Goal: Transaction & Acquisition: Purchase product/service

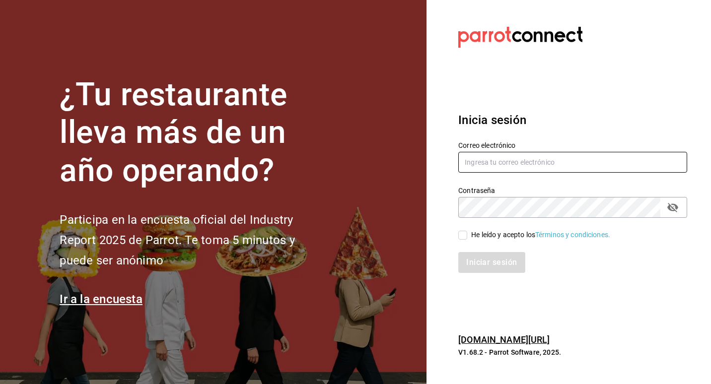
click at [510, 161] on input "text" at bounding box center [572, 162] width 229 height 21
click at [531, 162] on input "text" at bounding box center [572, 162] width 229 height 21
click at [674, 206] on icon "passwordField" at bounding box center [673, 208] width 12 height 12
click at [480, 157] on input "text" at bounding box center [572, 162] width 229 height 21
click at [479, 161] on input "text" at bounding box center [572, 162] width 229 height 21
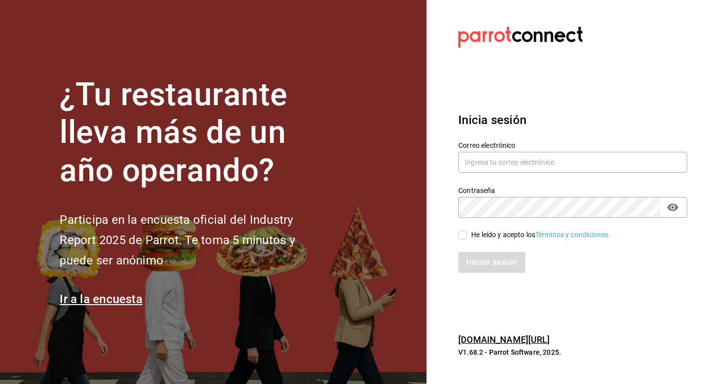
click at [232, 70] on section "¿Tu restaurante lleva más de un año operando? Participa en la encuesta oficial …" at bounding box center [213, 192] width 427 height 384
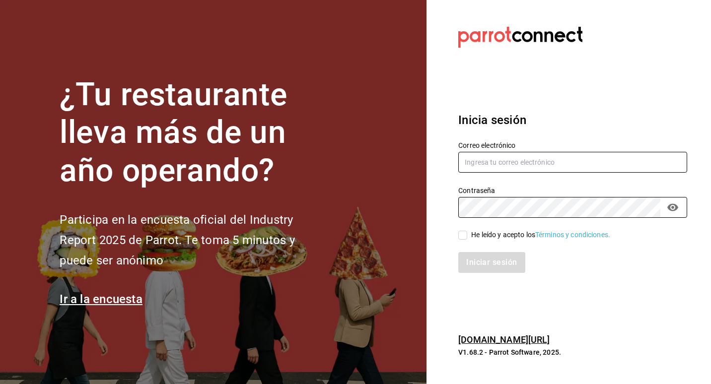
click at [494, 167] on input "text" at bounding box center [572, 162] width 229 height 21
click at [486, 165] on input "text" at bounding box center [572, 162] width 229 height 21
click at [517, 160] on input "text" at bounding box center [572, 162] width 229 height 21
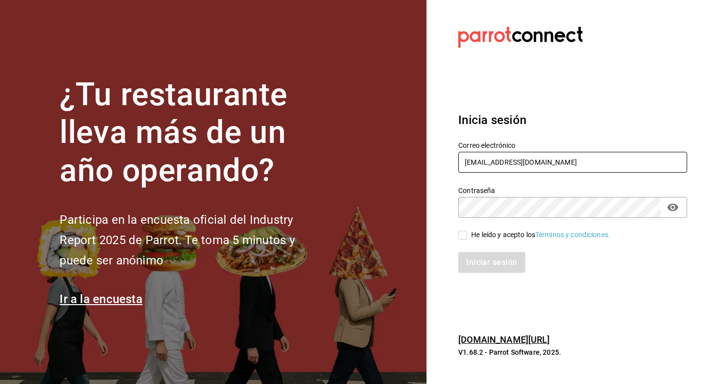
type input "ADMINISTRADOR@CORREO.COM"
click at [504, 237] on div "He leído y acepto los Términos y condiciones." at bounding box center [540, 235] width 139 height 10
click at [467, 237] on input "He leído y acepto los Términos y condiciones." at bounding box center [462, 235] width 9 height 9
checkbox input "true"
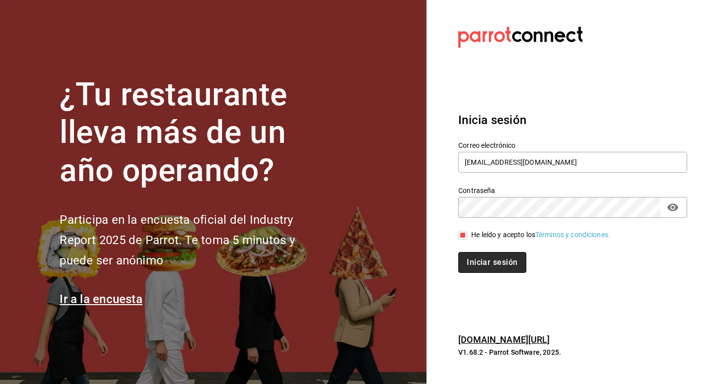
click at [492, 267] on button "Iniciar sesión" at bounding box center [492, 262] width 68 height 21
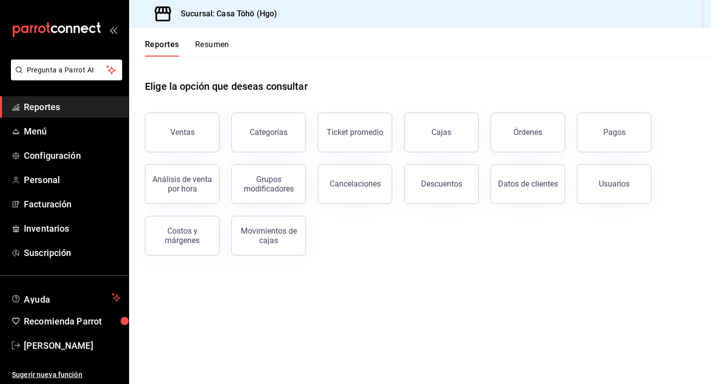
click at [384, 339] on main "Elige la opción que deseas consultar Ventas Categorías Ticket promedio Cajas Ór…" at bounding box center [420, 221] width 582 height 328
click at [52, 201] on span "Facturación" at bounding box center [72, 204] width 97 height 13
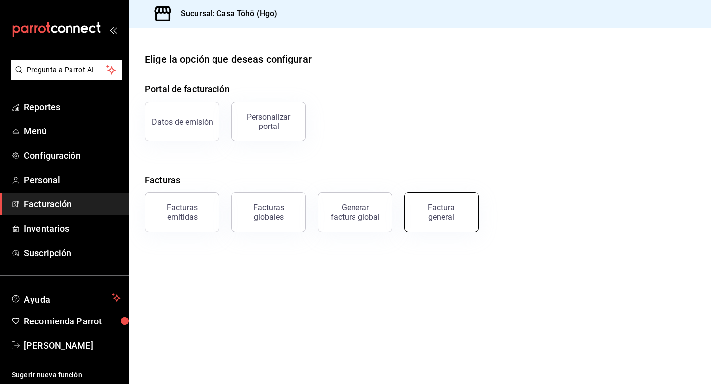
click at [438, 216] on div "Factura general" at bounding box center [442, 212] width 50 height 19
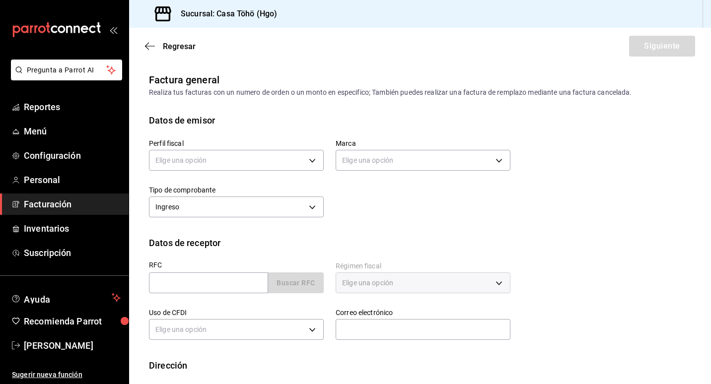
scroll to position [49, 0]
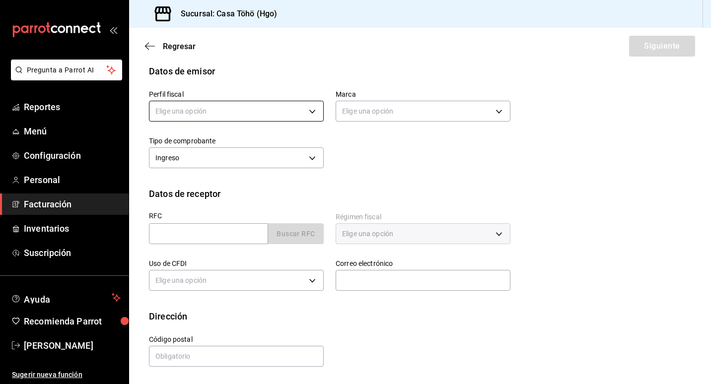
click at [255, 108] on body "Pregunta a Parrot AI Reportes Menú Configuración Personal Facturación Inventari…" at bounding box center [355, 192] width 711 height 384
click at [244, 157] on li "SONIA HILDA ALVA GONZALEZ" at bounding box center [234, 161] width 171 height 18
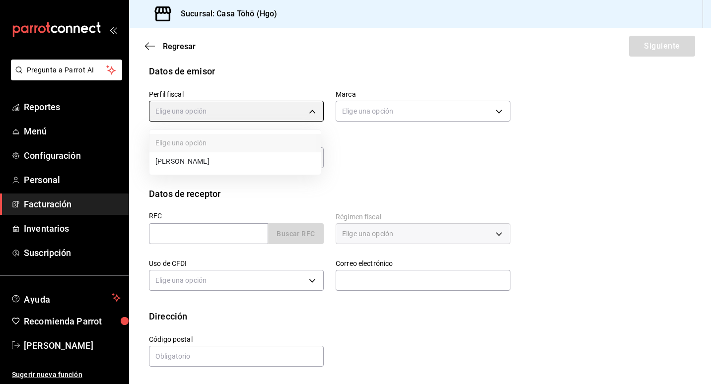
type input "3714fea9-f59b-4145-9474-cc315d4ea63f"
type input "3863094e-80de-4485-9a79-27000a153f73"
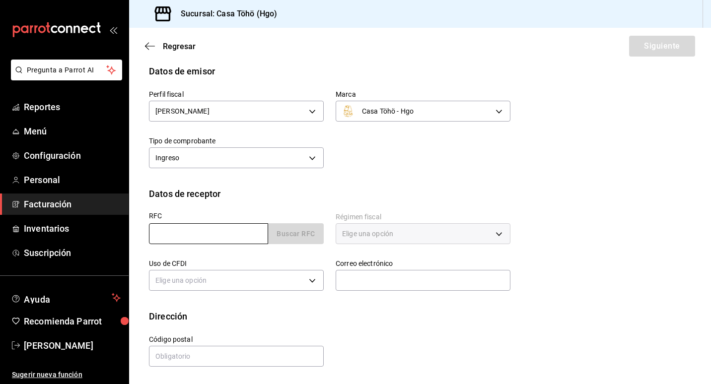
click at [235, 239] on input "text" at bounding box center [208, 233] width 119 height 21
type input "XAXX010101000"
type input "administrador@correo.com"
type input "43670"
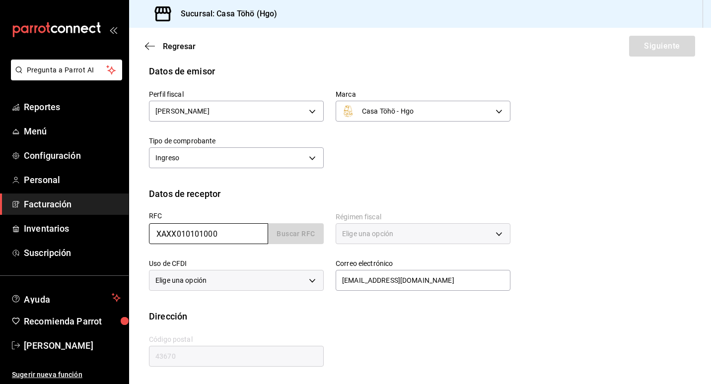
type input "616"
type input "S01"
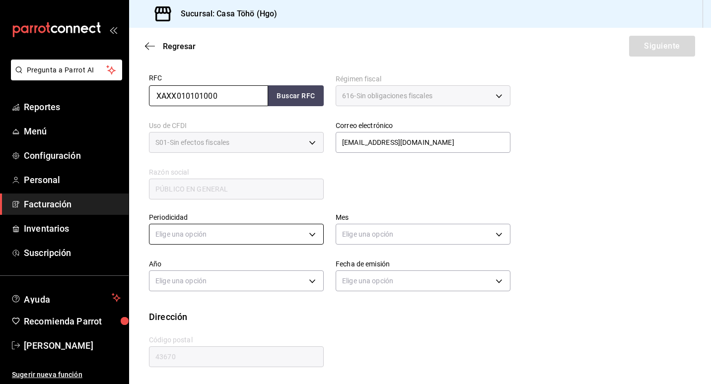
scroll to position [188, 0]
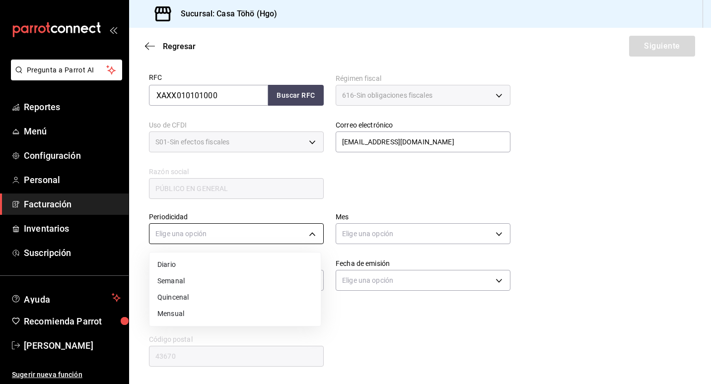
click at [205, 241] on body "Pregunta a Parrot AI Reportes Menú Configuración Personal Facturación Inventari…" at bounding box center [355, 192] width 711 height 384
click at [201, 269] on li "Diario" at bounding box center [234, 265] width 171 height 16
type input "DAILY"
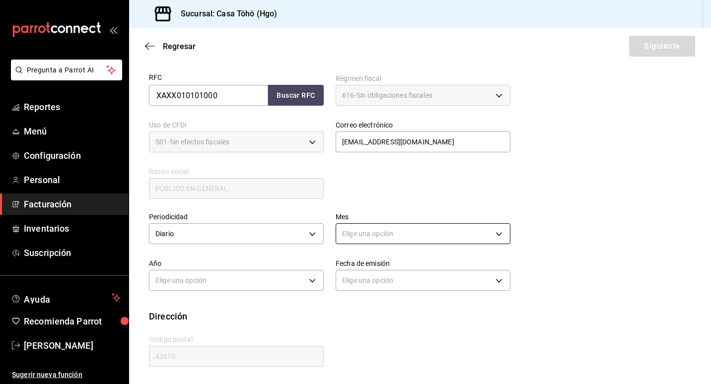
click at [363, 230] on body "Pregunta a Parrot AI Reportes Menú Configuración Personal Facturación Inventari…" at bounding box center [355, 192] width 711 height 384
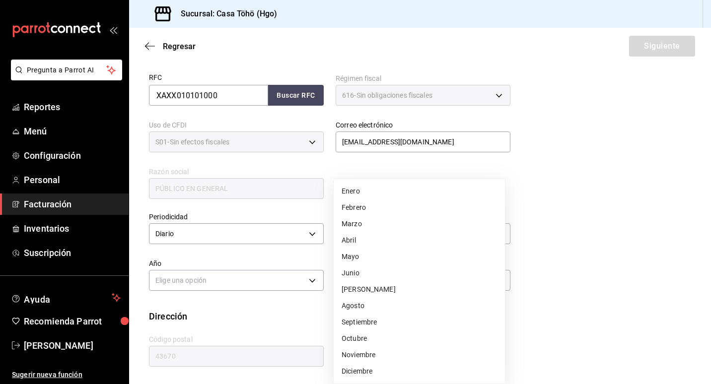
click at [357, 310] on li "Agosto" at bounding box center [419, 306] width 171 height 16
type input "8"
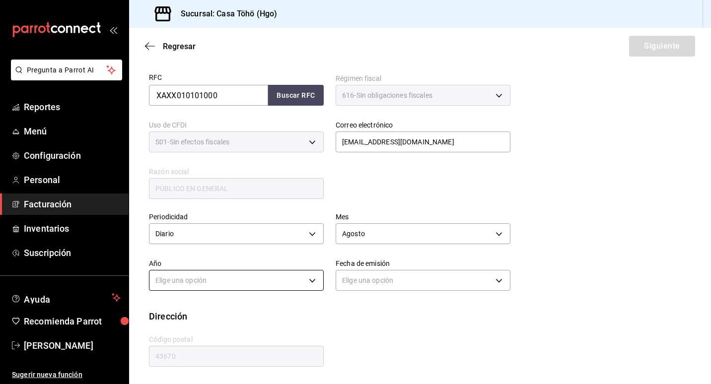
click at [313, 282] on body "Pregunta a Parrot AI Reportes Menú Configuración Personal Facturación Inventari…" at bounding box center [355, 192] width 711 height 384
click at [241, 307] on li "2025" at bounding box center [234, 311] width 171 height 16
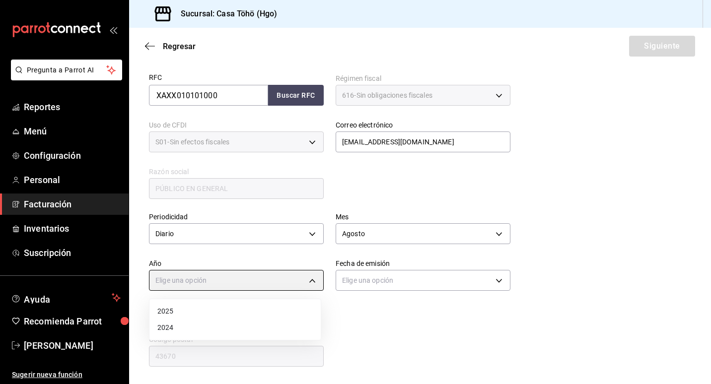
type input "2025"
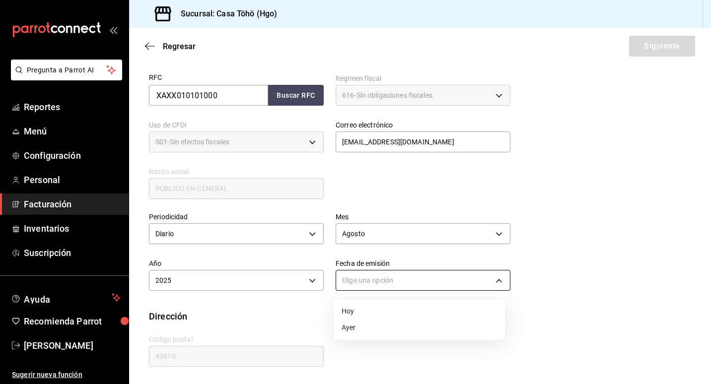
click at [350, 286] on body "Pregunta a Parrot AI Reportes Menú Configuración Personal Facturación Inventari…" at bounding box center [355, 192] width 711 height 384
click at [351, 331] on li "Ayer" at bounding box center [419, 328] width 171 height 16
type input "YESTERDAY"
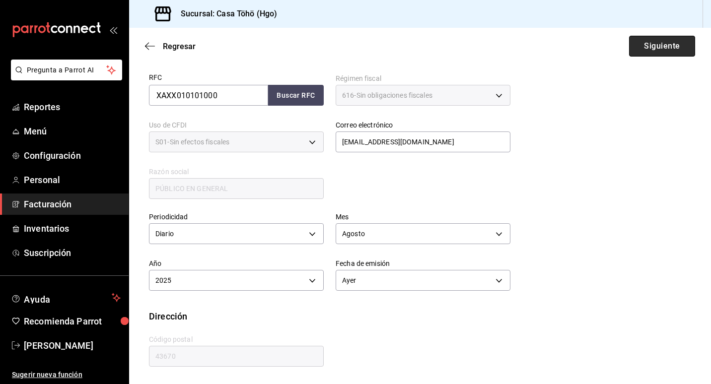
click at [637, 44] on button "Siguiente" at bounding box center [662, 46] width 66 height 21
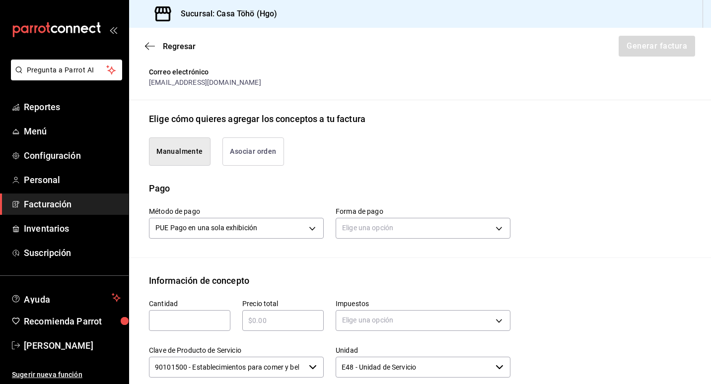
click at [268, 156] on button "Asociar orden" at bounding box center [253, 152] width 62 height 28
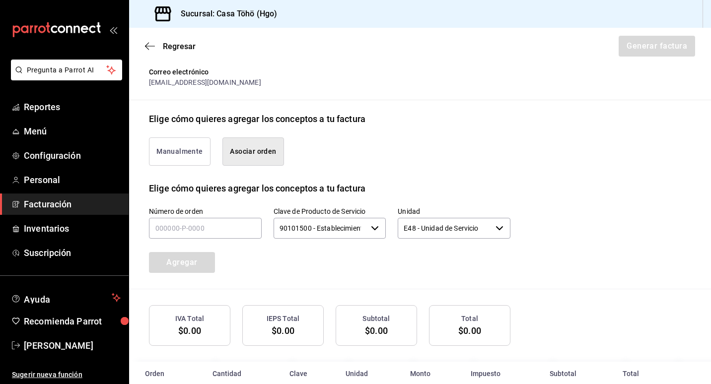
scroll to position [210, 0]
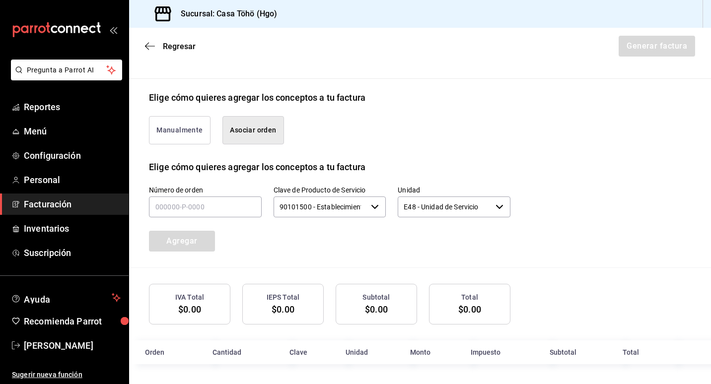
click at [167, 116] on button "Manualmente" at bounding box center [180, 130] width 62 height 28
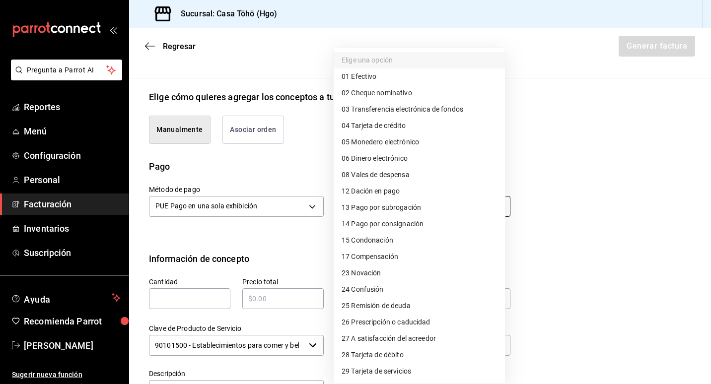
click at [364, 205] on body "Pregunta a Parrot AI Reportes Menú Configuración Personal Facturación Inventari…" at bounding box center [355, 192] width 711 height 384
click at [411, 127] on li "04 Tarjeta de crédito" at bounding box center [419, 126] width 171 height 16
type input "04"
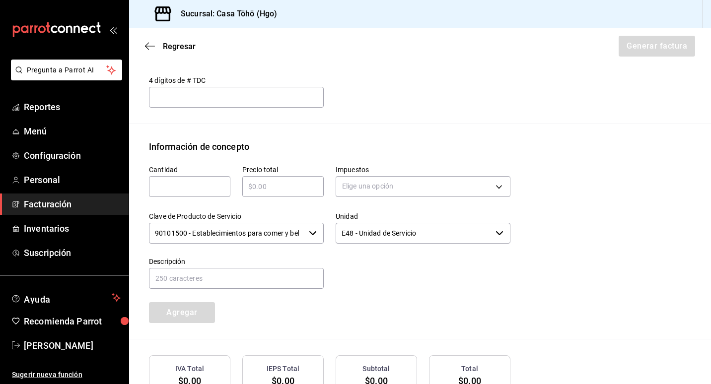
scroll to position [381, 0]
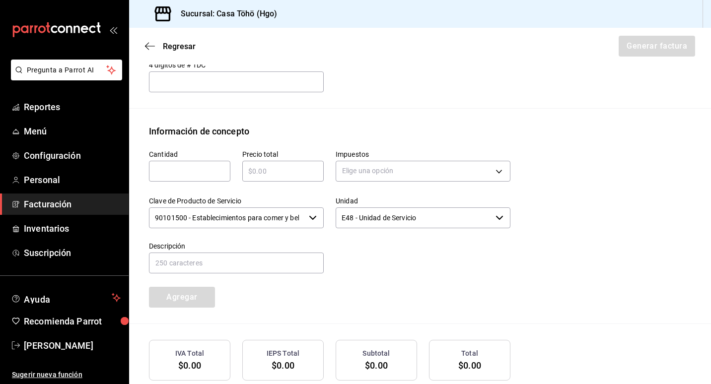
click at [192, 177] on input "text" at bounding box center [189, 171] width 81 height 12
type input "1"
click at [255, 163] on div "​" at bounding box center [282, 171] width 81 height 21
type input "$358.35"
type input "IVA_16"
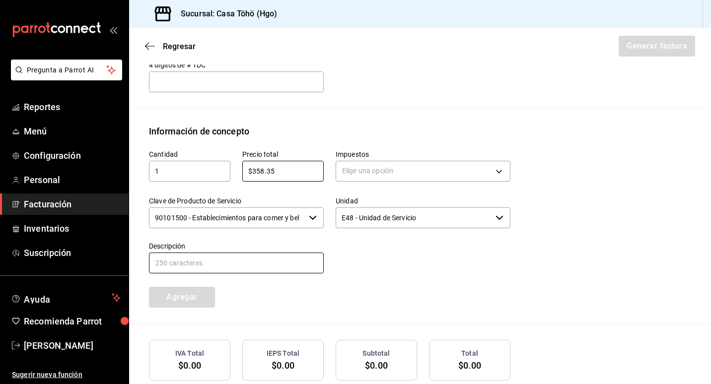
type input "VENTA AL PUBLICO EN GENERAL DEL DIA 13 DE AGOSTO 2025 TARJETA DE CREDITO"
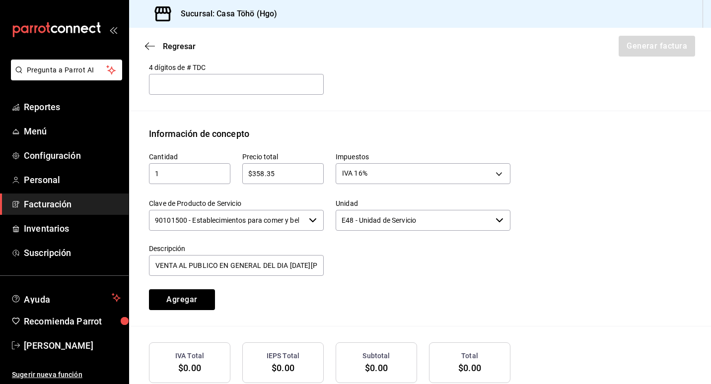
scroll to position [388, 0]
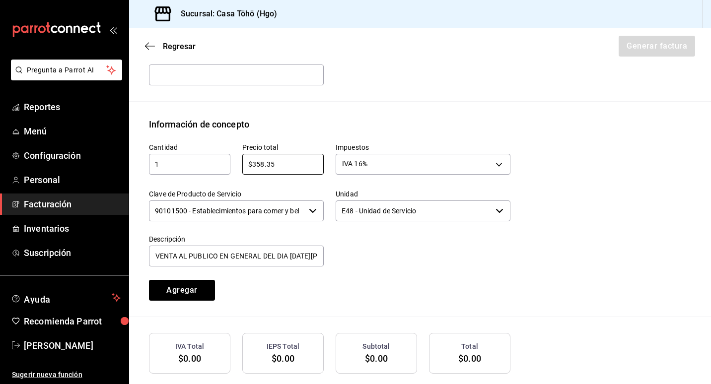
click at [361, 264] on div at bounding box center [417, 245] width 187 height 45
drag, startPoint x: 285, startPoint y: 253, endPoint x: 353, endPoint y: 267, distance: 69.5
click at [353, 267] on div "Cantidad 1 ​ Precio total $358.35 ​ Impuestos IVA 16% IVA_16 Clave de Producto …" at bounding box center [323, 216] width 373 height 170
click at [305, 254] on input "VENTA AL PUBLICO EN GENERAL DEL DIA 13 DE AGOSTO 2025 TARJETA DE CREDITO" at bounding box center [236, 256] width 175 height 21
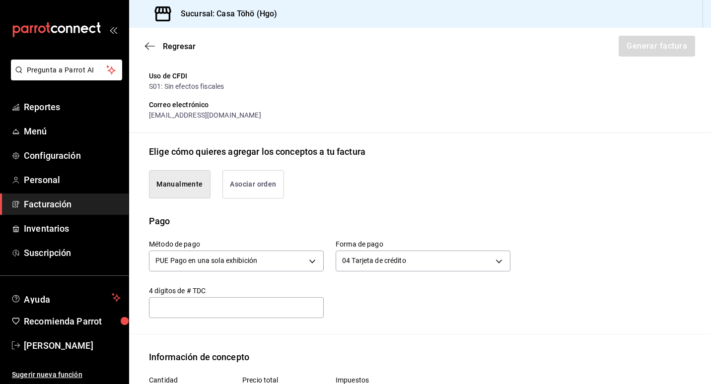
scroll to position [140, 0]
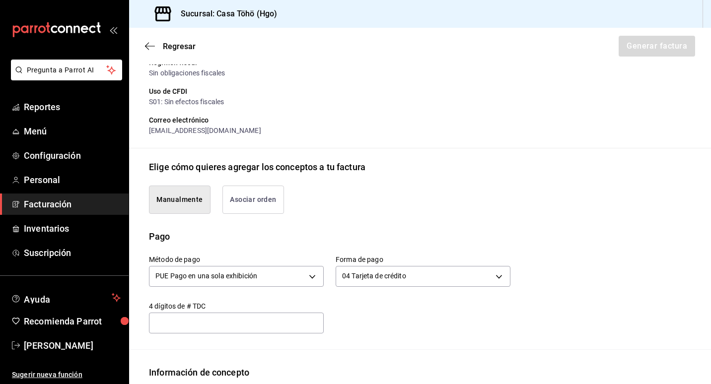
click at [259, 190] on button "Asociar orden" at bounding box center [253, 200] width 62 height 28
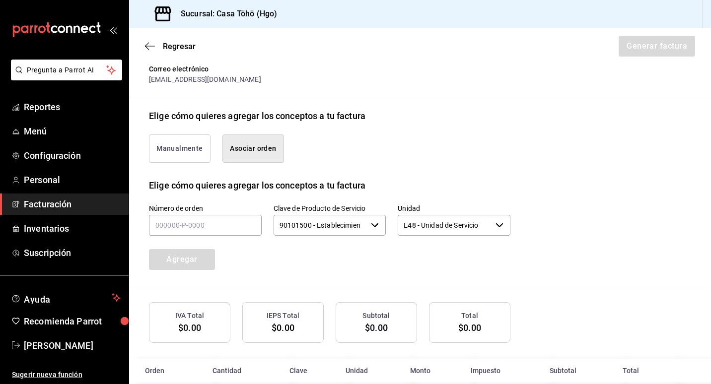
scroll to position [210, 0]
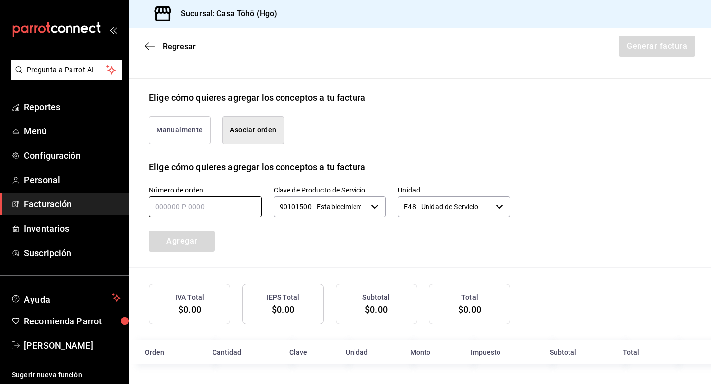
click at [215, 205] on input "text" at bounding box center [205, 207] width 113 height 21
click at [198, 212] on input "text" at bounding box center [205, 207] width 113 height 21
type input "120825-P-0022"
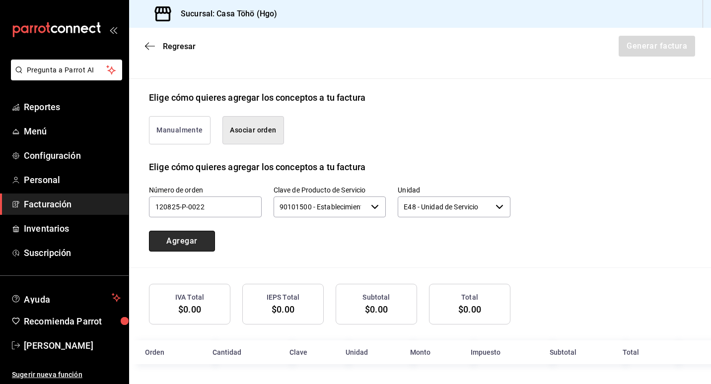
click at [183, 246] on button "Agregar" at bounding box center [182, 241] width 66 height 21
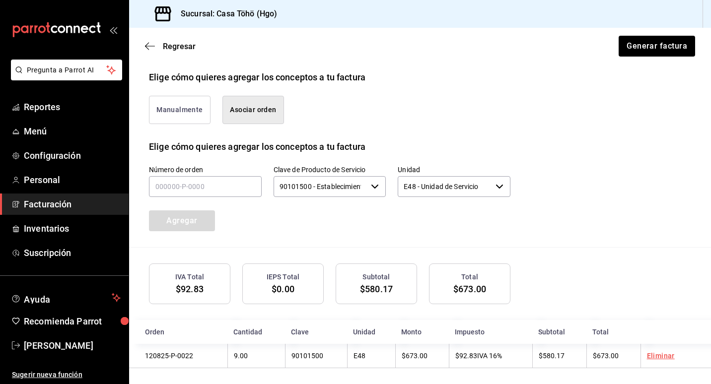
scroll to position [234, 0]
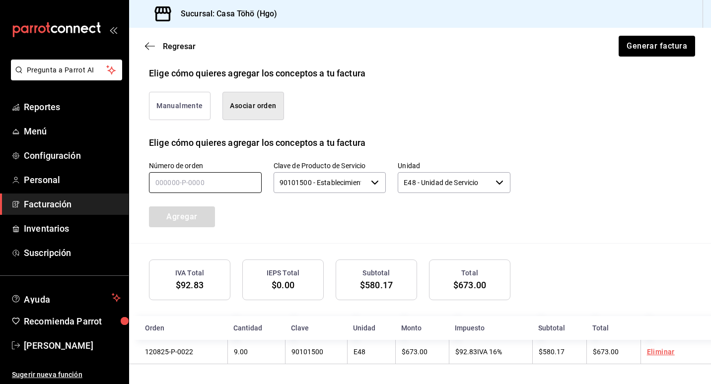
click at [196, 185] on input "text" at bounding box center [205, 182] width 113 height 21
type input "120825-P-0024"
click at [195, 214] on button "Agregar" at bounding box center [182, 217] width 66 height 21
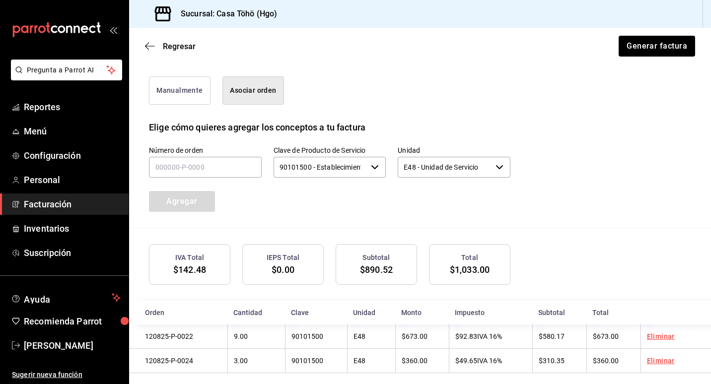
scroll to position [259, 0]
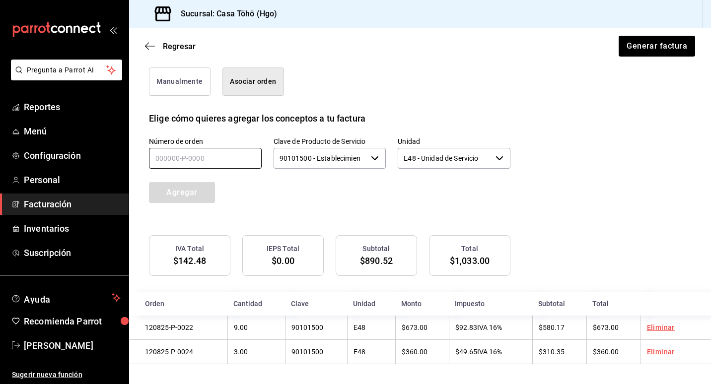
click at [185, 159] on input "text" at bounding box center [205, 158] width 113 height 21
type input "120825-P-0012"
click at [196, 193] on button "Agregar" at bounding box center [182, 192] width 66 height 21
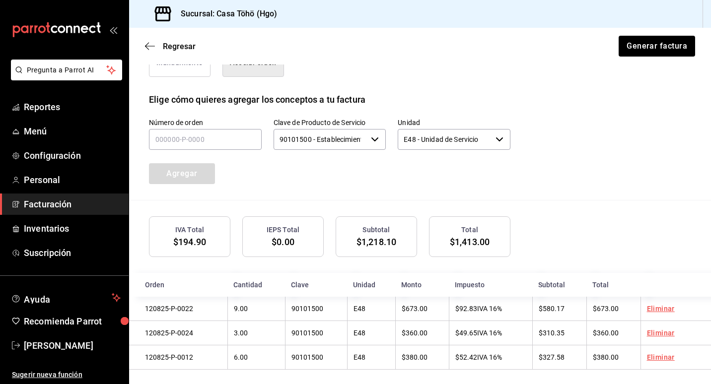
scroll to position [284, 0]
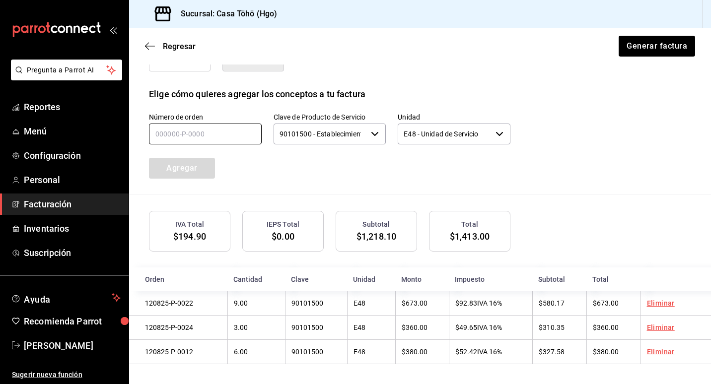
click at [186, 138] on input "text" at bounding box center [205, 134] width 113 height 21
type input "120825-P-0028"
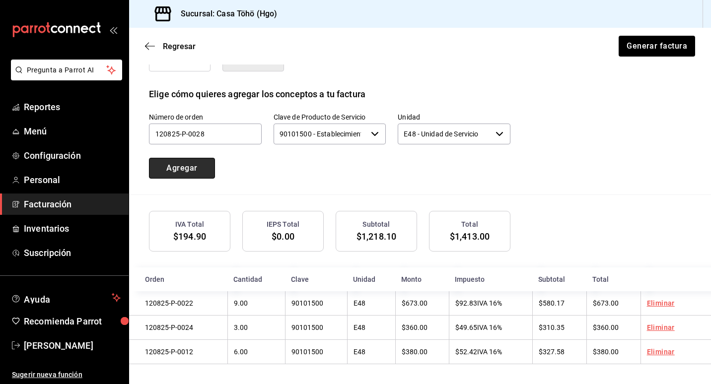
click at [190, 168] on button "Agregar" at bounding box center [182, 168] width 66 height 21
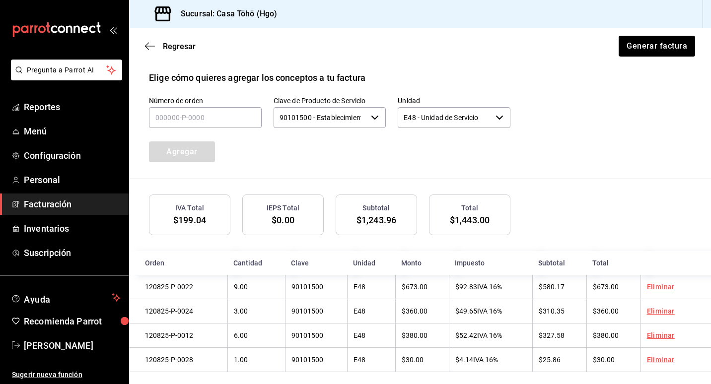
scroll to position [309, 0]
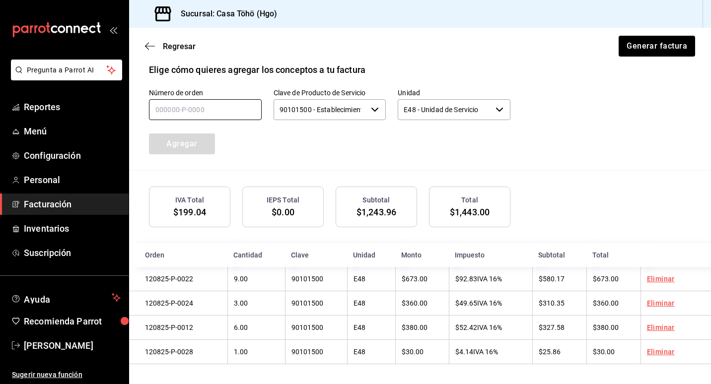
click at [195, 115] on input "text" at bounding box center [205, 109] width 113 height 21
type input "120825-P-0032"
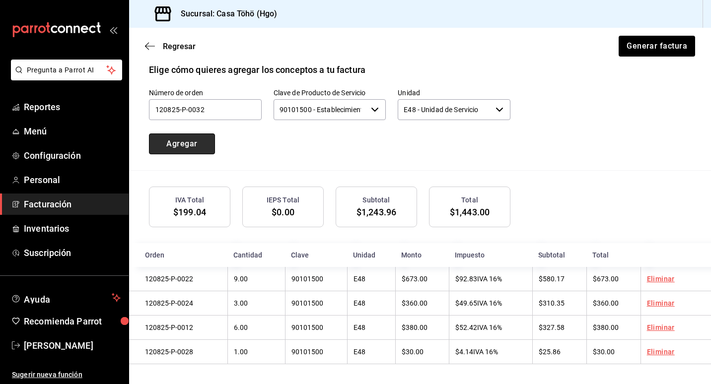
click at [187, 138] on button "Agregar" at bounding box center [182, 144] width 66 height 21
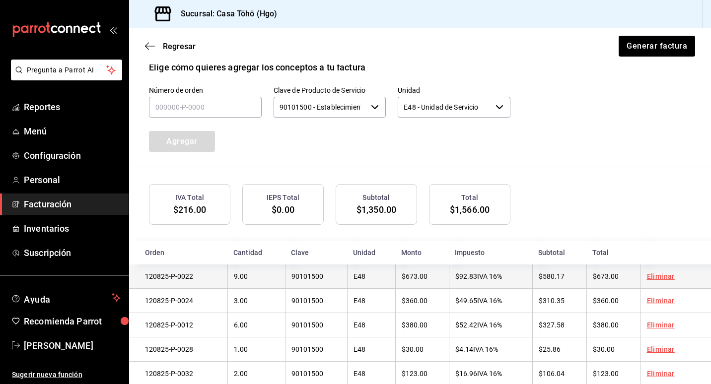
scroll to position [334, 0]
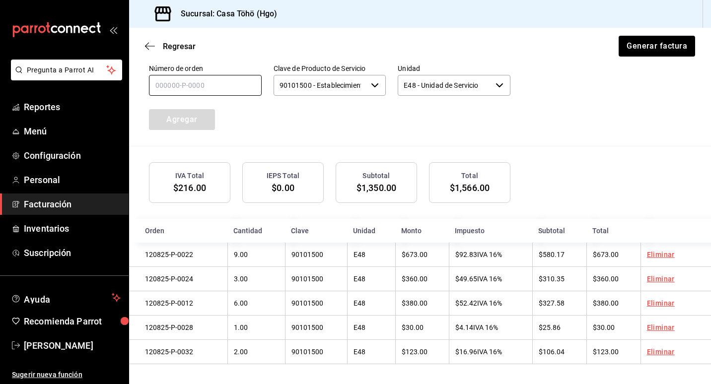
click at [201, 81] on input "text" at bounding box center [205, 85] width 113 height 21
type input "120825-P-0003"
click at [183, 117] on button "Agregar" at bounding box center [182, 119] width 66 height 21
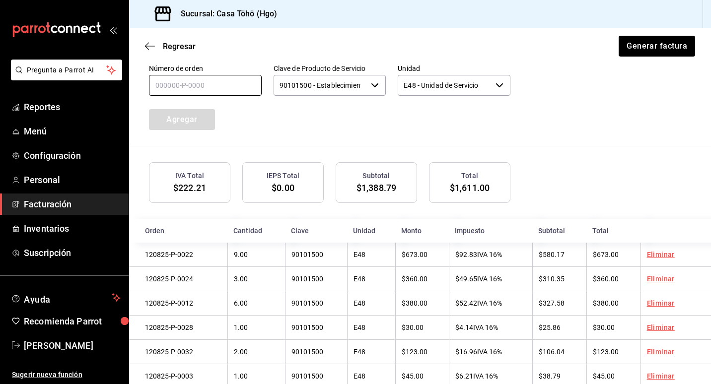
scroll to position [309, 0]
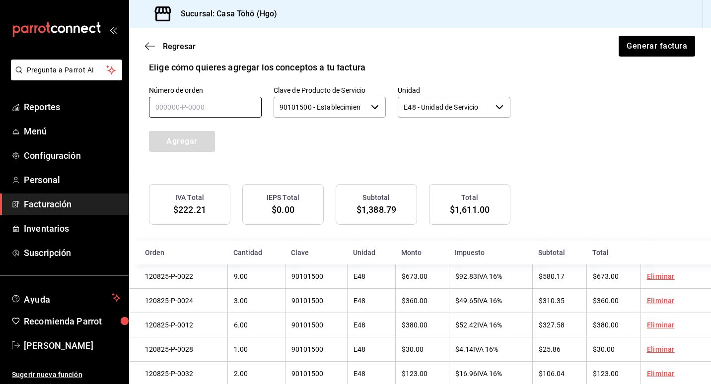
click at [171, 105] on input "text" at bounding box center [205, 107] width 113 height 21
type input "120825-P-0030"
click at [176, 146] on button "Agregar" at bounding box center [182, 141] width 66 height 21
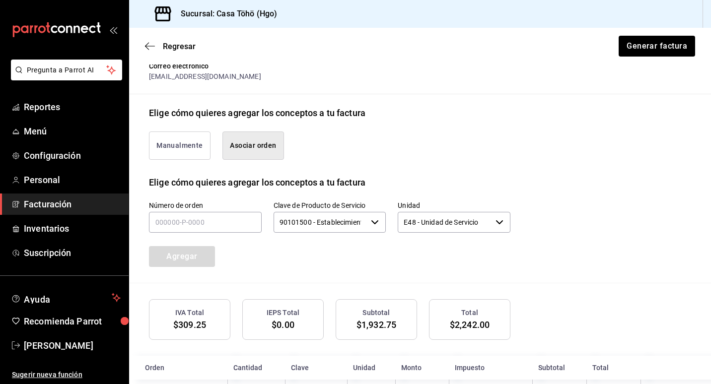
scroll to position [185, 0]
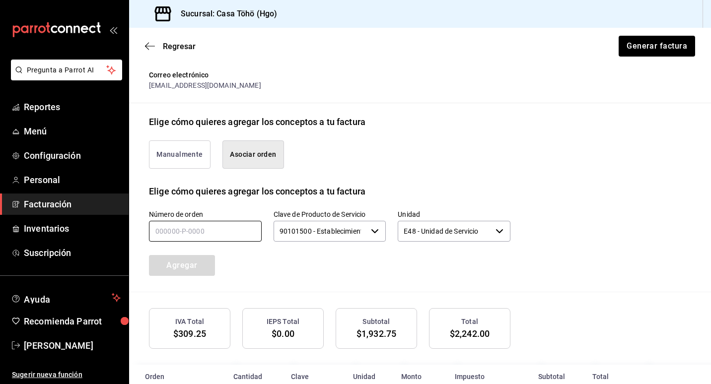
click at [174, 233] on input "text" at bounding box center [205, 231] width 113 height 21
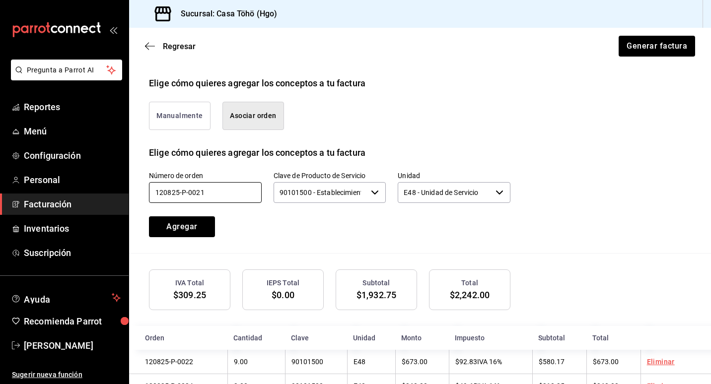
scroll to position [284, 0]
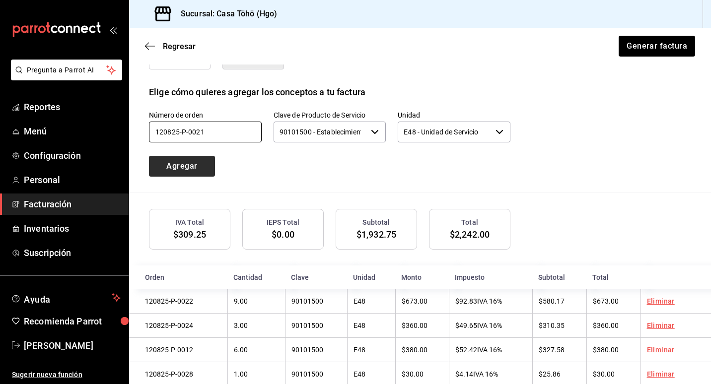
type input "120825-P-0021"
click at [173, 165] on button "Agregar" at bounding box center [182, 166] width 66 height 21
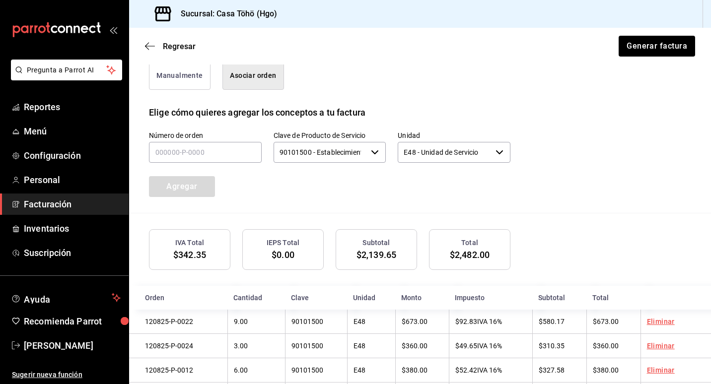
scroll to position [259, 0]
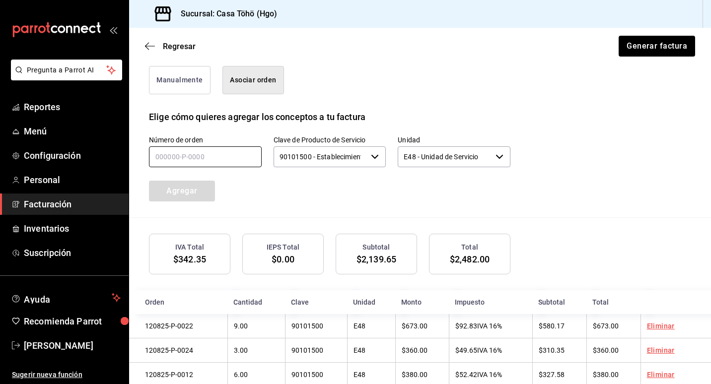
click at [164, 164] on input "text" at bounding box center [205, 157] width 113 height 21
type input "120825-P-0060"
click at [173, 187] on button "Agregar" at bounding box center [182, 191] width 66 height 21
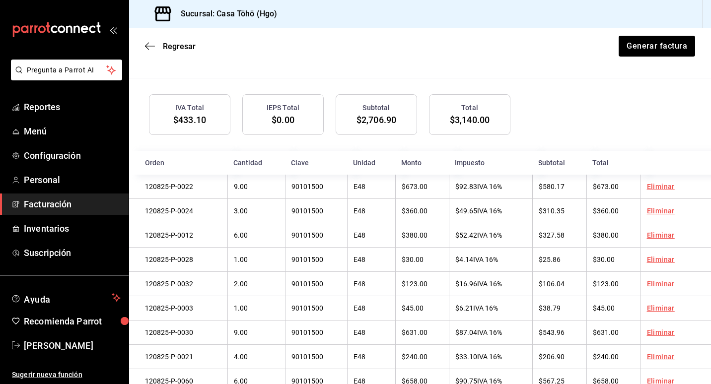
scroll to position [234, 0]
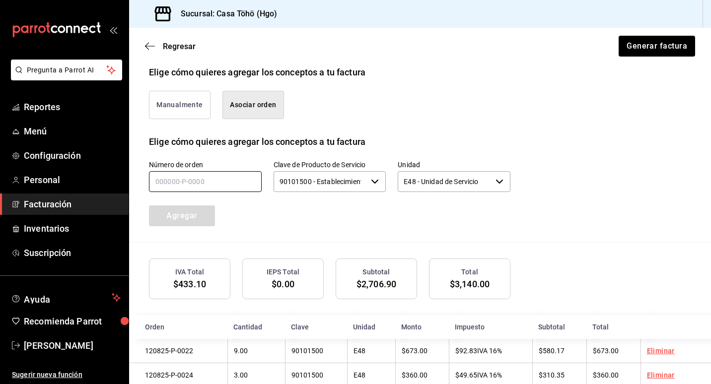
click at [221, 187] on input "text" at bounding box center [205, 181] width 113 height 21
type input "120825-P-0057"
click at [190, 226] on button "Agregar" at bounding box center [182, 216] width 66 height 21
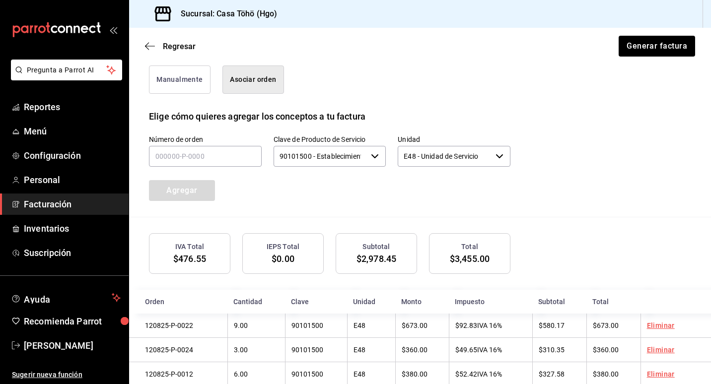
scroll to position [259, 0]
click at [185, 166] on input "text" at bounding box center [205, 157] width 113 height 21
type input "120825-P-0059"
click at [188, 190] on button "Agregar" at bounding box center [182, 191] width 66 height 21
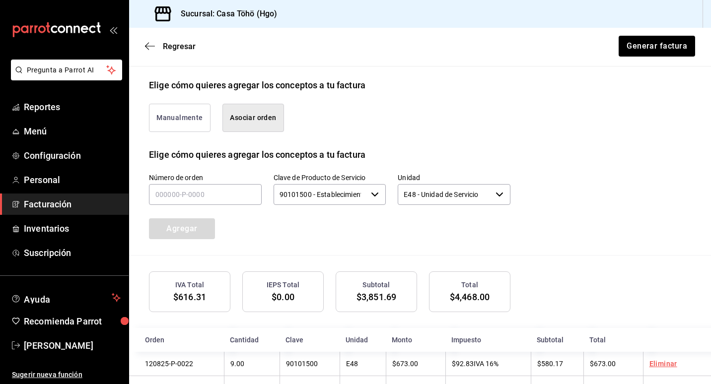
scroll to position [85, 0]
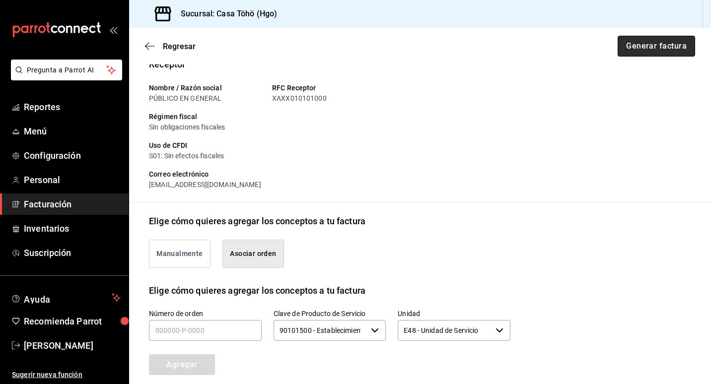
click at [629, 47] on button "Generar factura" at bounding box center [656, 46] width 77 height 21
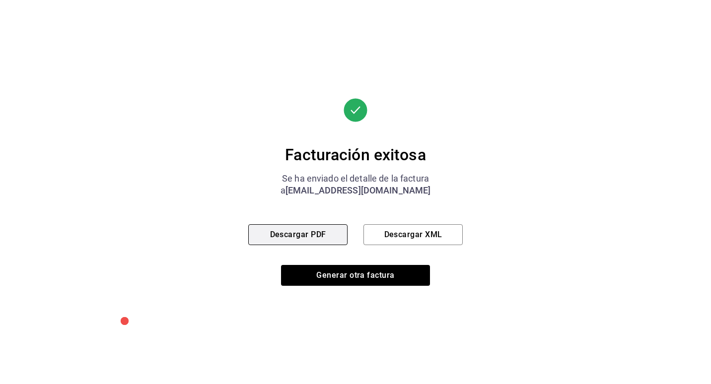
click at [323, 241] on button "Descargar PDF" at bounding box center [297, 234] width 99 height 21
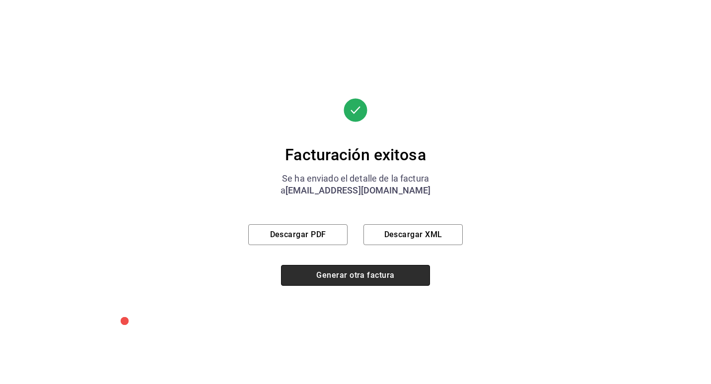
click at [333, 278] on button "Generar otra factura" at bounding box center [355, 275] width 149 height 21
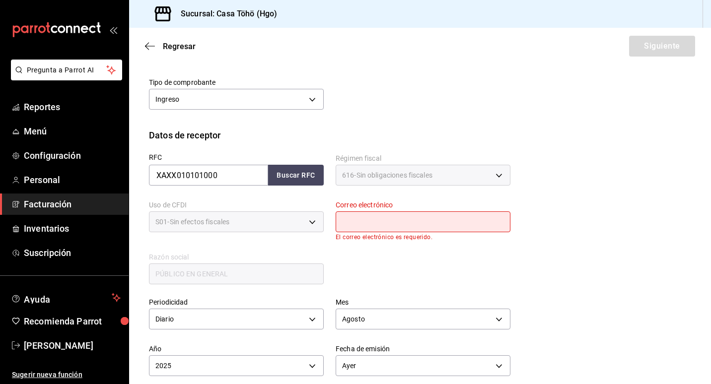
scroll to position [135, 0]
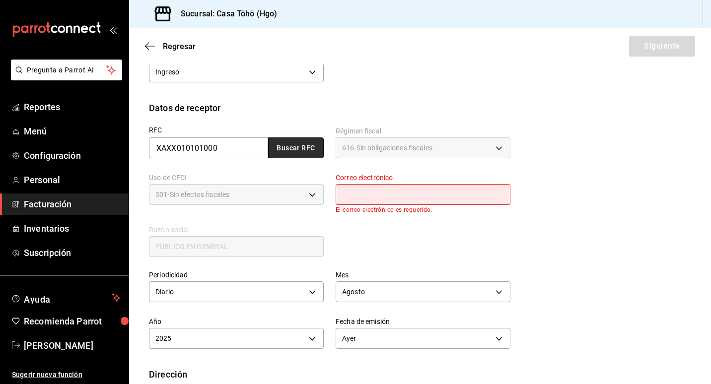
click at [288, 148] on button "Buscar RFC" at bounding box center [296, 148] width 56 height 21
type input "administrador@correo.com"
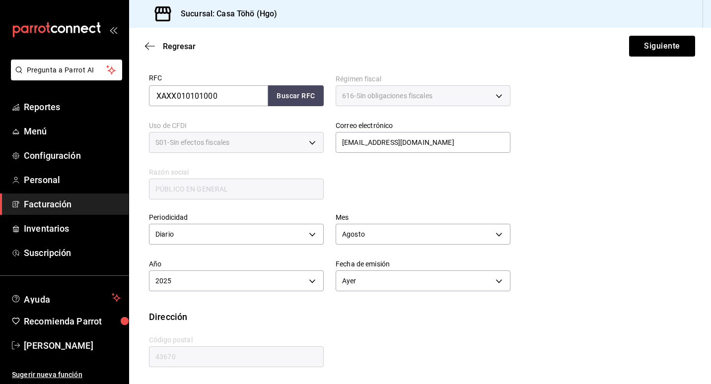
scroll to position [188, 0]
click at [641, 50] on button "Siguiente" at bounding box center [662, 46] width 66 height 21
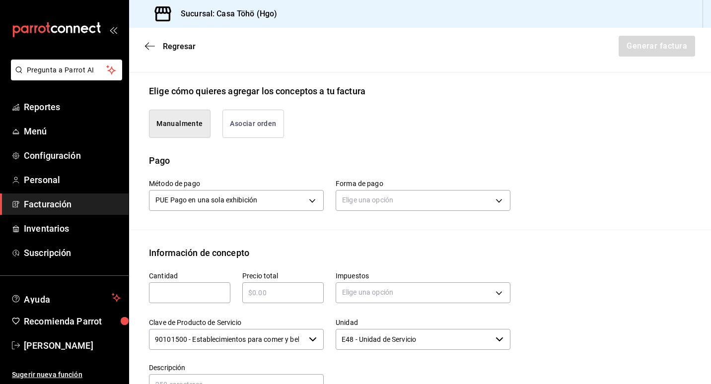
scroll to position [237, 0]
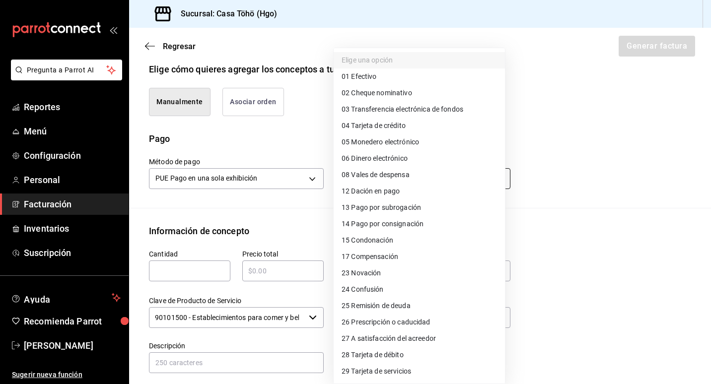
click at [356, 181] on body "Pregunta a Parrot AI Reportes Menú Configuración Personal Facturación Inventari…" at bounding box center [355, 192] width 711 height 384
click at [414, 355] on li "28 Tarjeta de débito" at bounding box center [419, 355] width 171 height 16
type input "28"
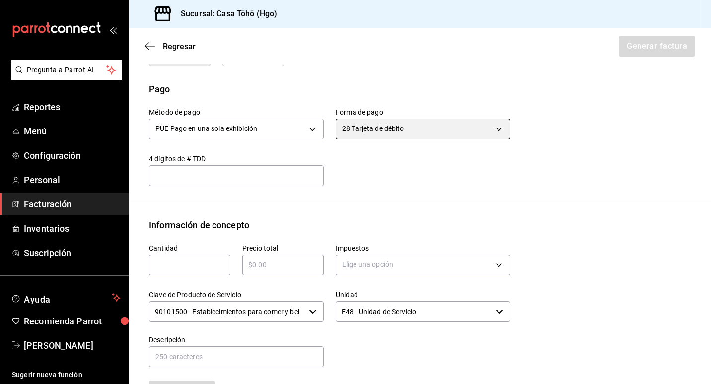
scroll to position [337, 0]
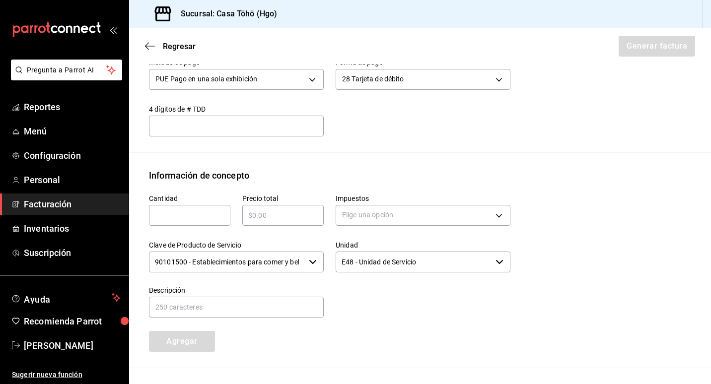
click at [185, 215] on input "text" at bounding box center [189, 216] width 81 height 12
type input "1"
click at [279, 213] on input "text" at bounding box center [282, 216] width 81 height 12
type input "$248.20"
click at [376, 220] on body "Pregunta a Parrot AI Reportes Menú Configuración Personal Facturación Inventari…" at bounding box center [355, 192] width 711 height 384
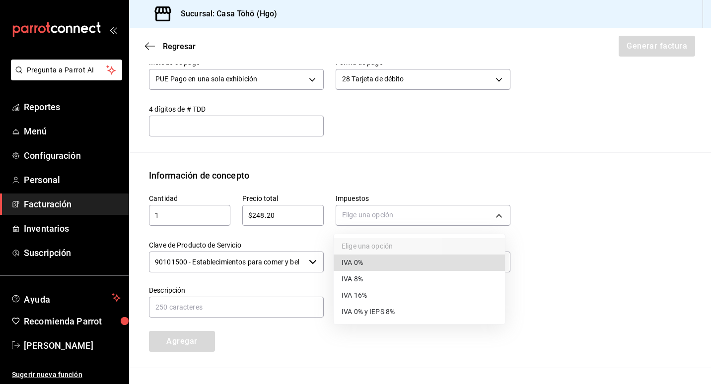
click at [373, 290] on li "IVA 16%" at bounding box center [419, 296] width 171 height 16
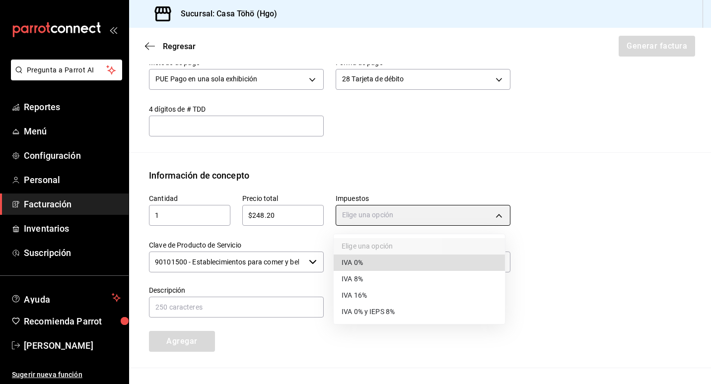
type input "IVA_16"
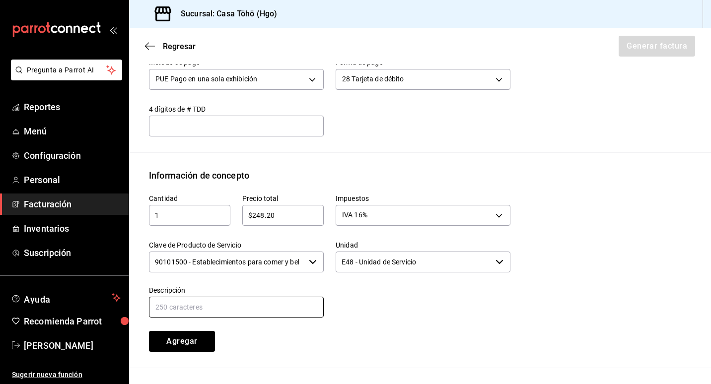
click at [194, 311] on input "text" at bounding box center [236, 307] width 175 height 21
drag, startPoint x: 267, startPoint y: 307, endPoint x: 353, endPoint y: 309, distance: 86.5
click at [353, 309] on div "Cantidad 1 ​ Precio total $248.20 ​ Impuestos IVA 16% IVA_16 Clave de Producto …" at bounding box center [323, 267] width 373 height 170
click at [209, 308] on input "VENTA AL PUBLICO EN GENERAL DEL DIA 17 DE JULIO 2025 TARJETA DEBITO" at bounding box center [236, 307] width 175 height 21
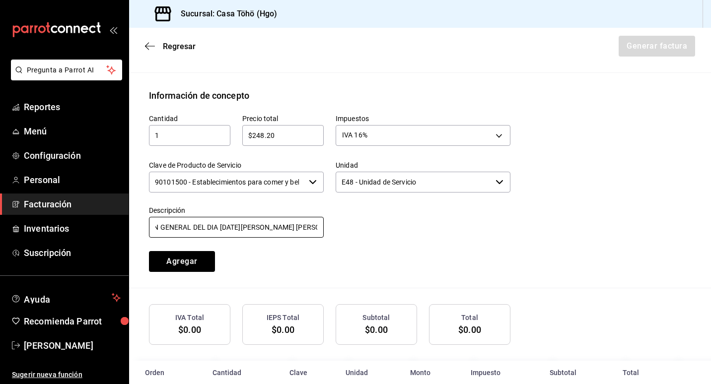
scroll to position [436, 0]
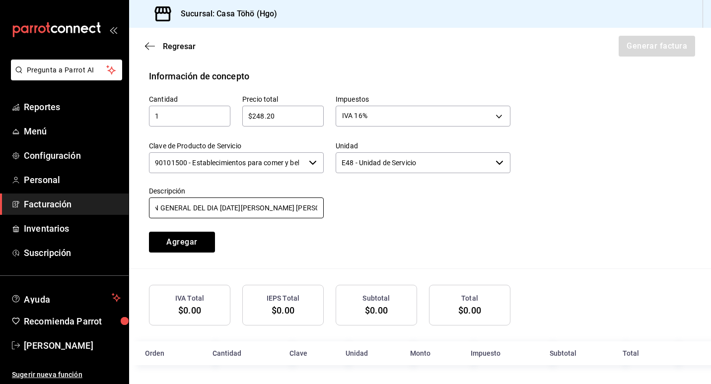
click at [291, 208] on input "VENTA AL PUBLICO EN GENERAL DEL DIA 12 DE AGOSTO 2025 TARJETA DEBITO" at bounding box center [236, 208] width 175 height 21
type input "VENTA AL PUBLICO EN GENERAL DEL DIA 12 DE AGOSTO 2025 TARJETA DEBITO"
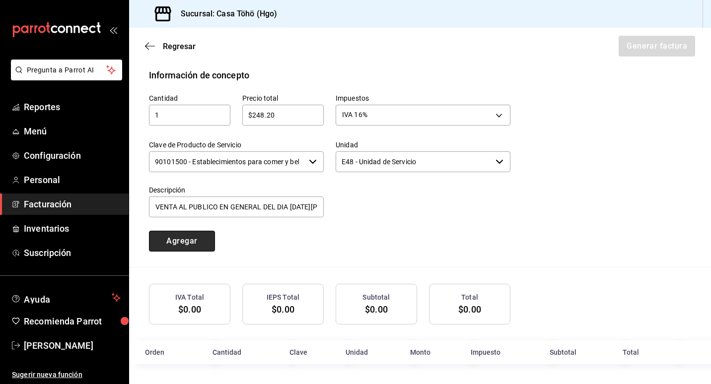
click at [196, 237] on button "Agregar" at bounding box center [182, 241] width 66 height 21
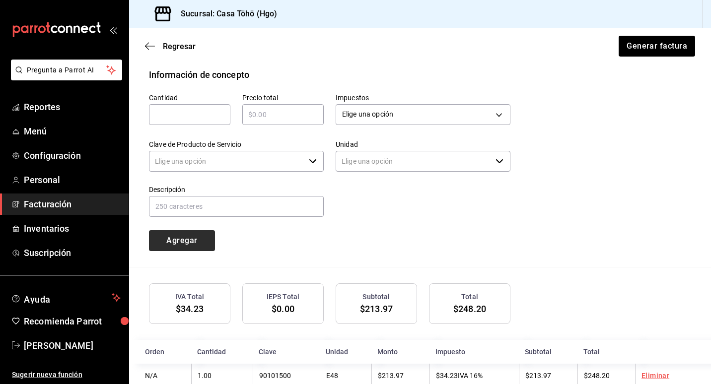
type input "90101500 - Establecimientos para comer y beber"
type input "E48 - Unidad de Servicio"
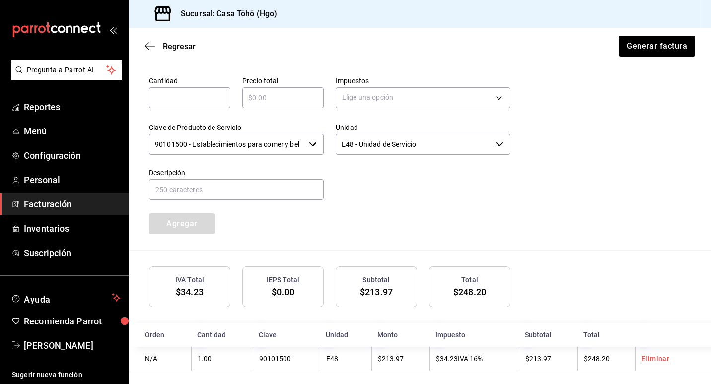
scroll to position [462, 0]
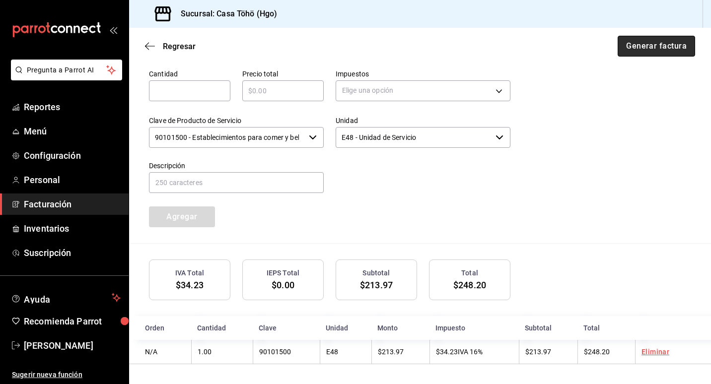
click at [641, 49] on button "Generar factura" at bounding box center [656, 46] width 77 height 21
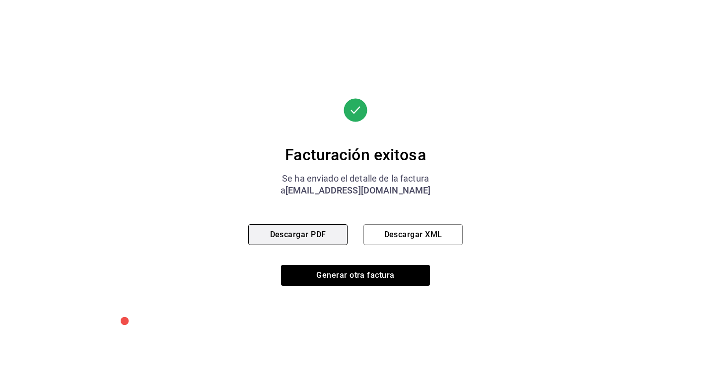
click at [285, 232] on button "Descargar PDF" at bounding box center [297, 234] width 99 height 21
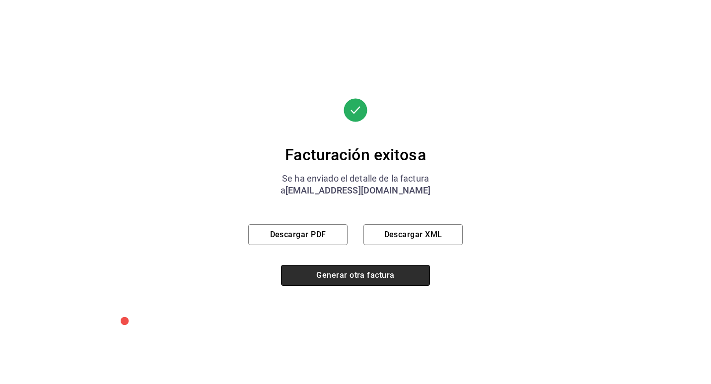
click at [319, 276] on button "Generar otra factura" at bounding box center [355, 275] width 149 height 21
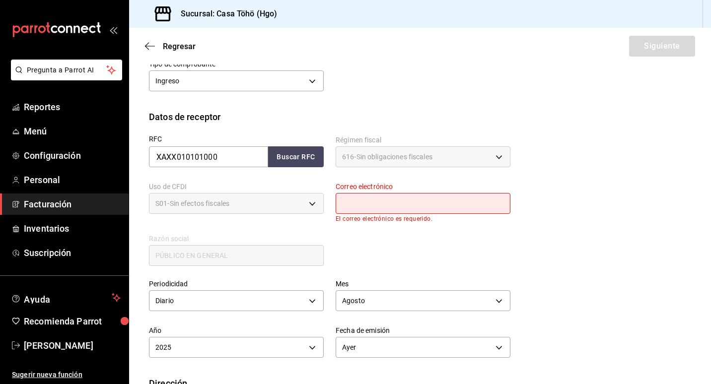
scroll to position [93, 0]
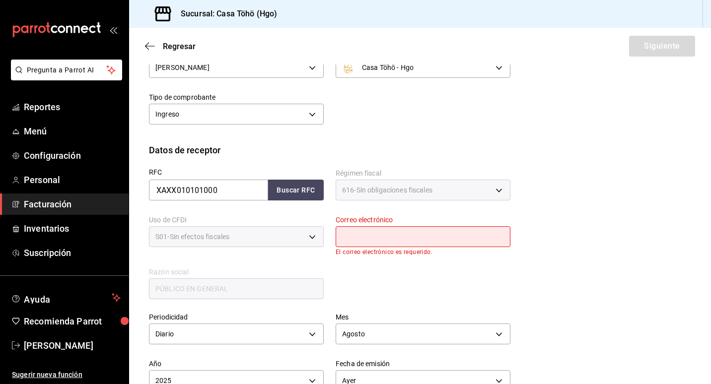
click at [369, 223] on label "Correo electrónico" at bounding box center [423, 220] width 175 height 7
click at [290, 196] on button "Buscar RFC" at bounding box center [296, 190] width 56 height 21
type input "administrador@correo.com"
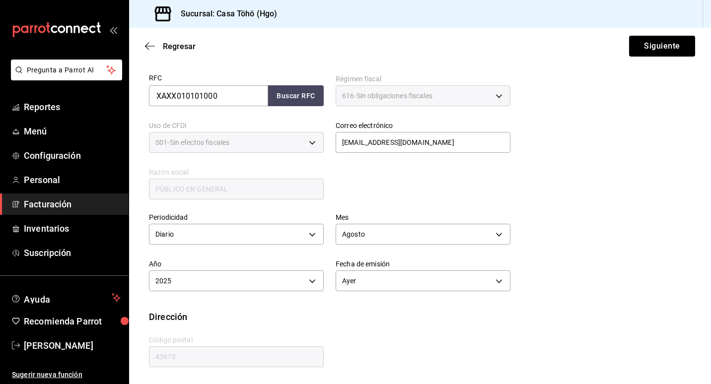
scroll to position [188, 0]
click at [645, 47] on button "Siguiente" at bounding box center [662, 46] width 66 height 21
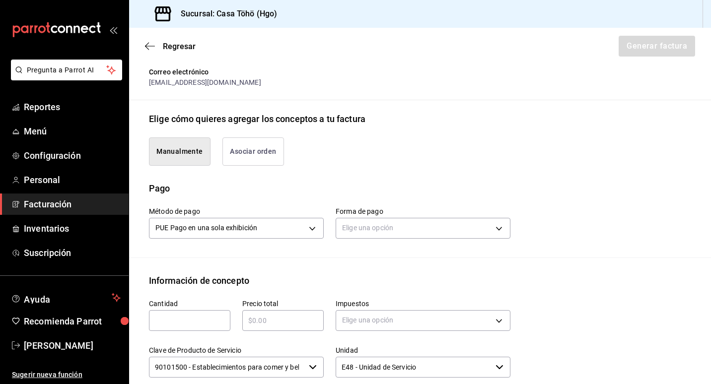
click at [259, 153] on button "Asociar orden" at bounding box center [253, 152] width 62 height 28
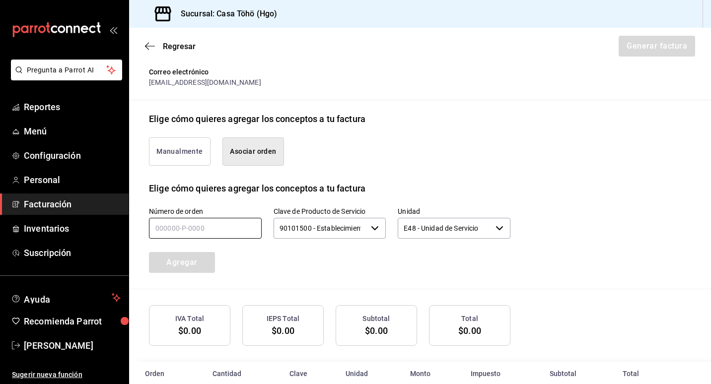
click at [171, 227] on input "text" at bounding box center [205, 228] width 113 height 21
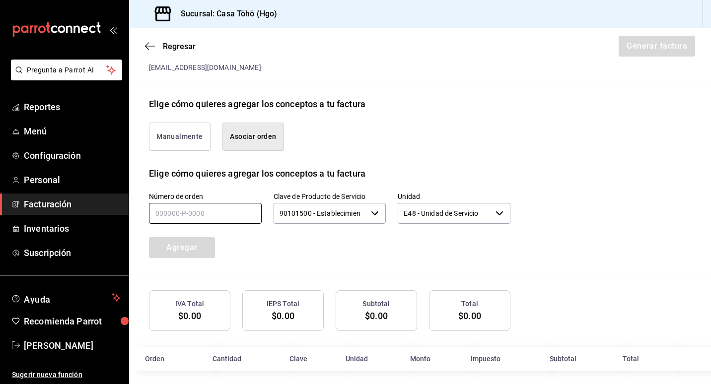
scroll to position [210, 0]
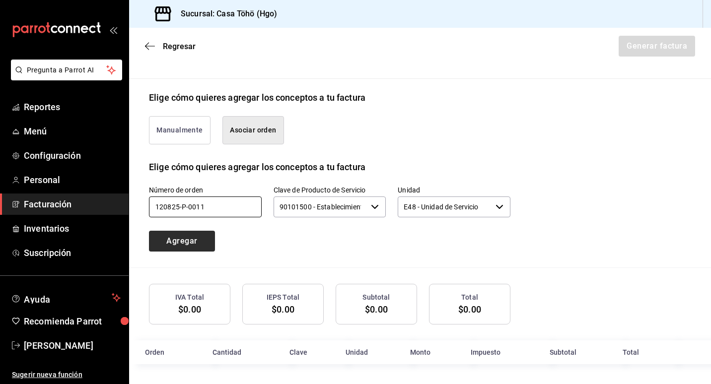
type input "120825-P-0011"
click at [195, 235] on button "Agregar" at bounding box center [182, 241] width 66 height 21
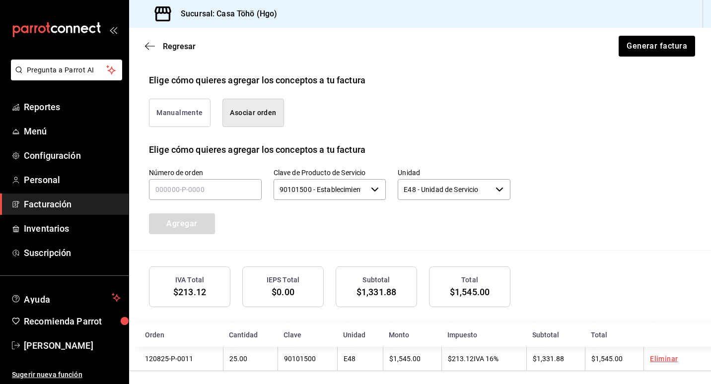
scroll to position [234, 0]
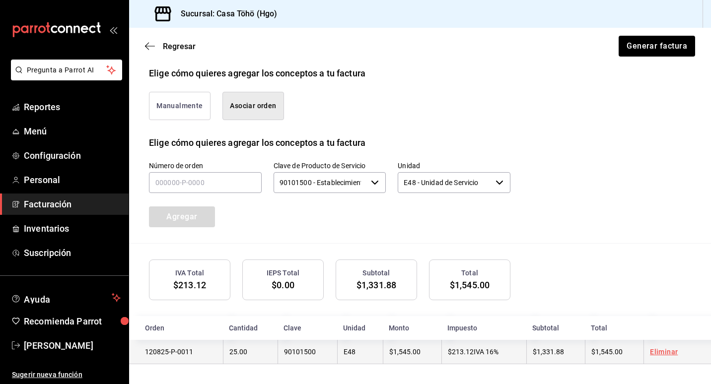
click at [670, 348] on link "Eliminar" at bounding box center [664, 352] width 28 height 8
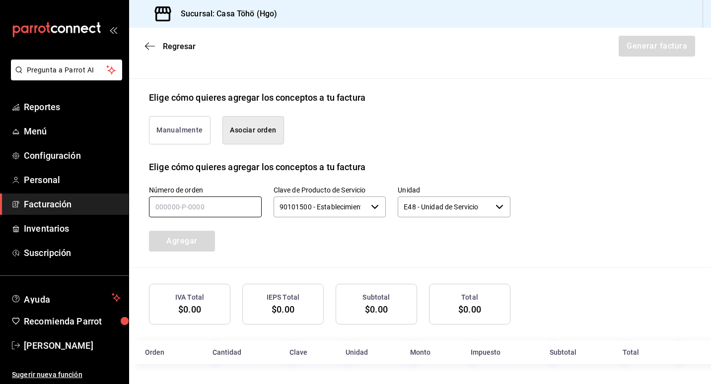
click at [177, 206] on input "text" at bounding box center [205, 207] width 113 height 21
type input "120825-P-0017"
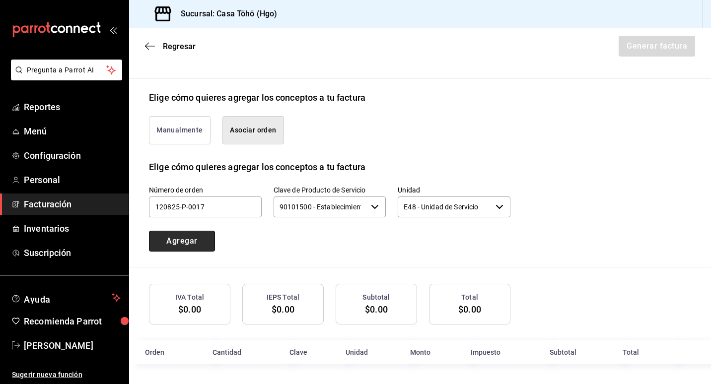
click at [193, 237] on button "Agregar" at bounding box center [182, 241] width 66 height 21
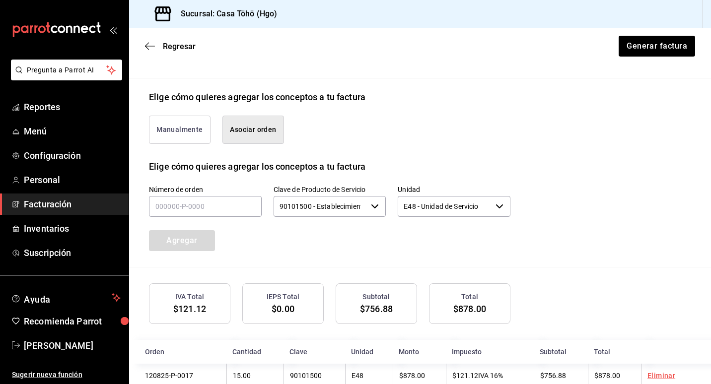
scroll to position [234, 0]
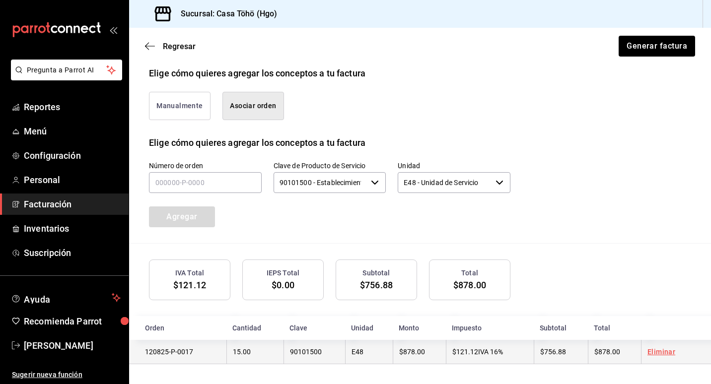
click at [660, 350] on link "Eliminar" at bounding box center [662, 352] width 28 height 8
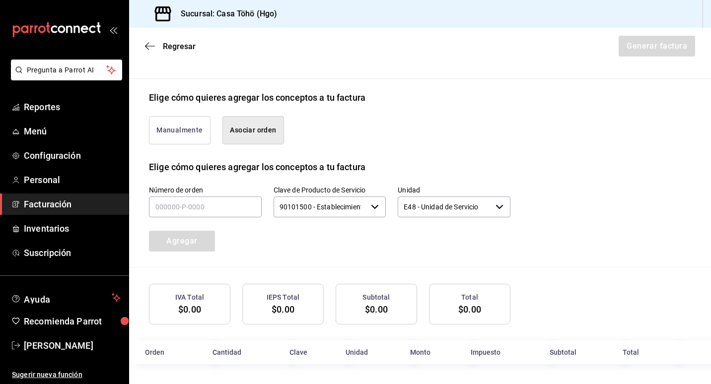
scroll to position [210, 0]
click at [185, 208] on input "text" at bounding box center [205, 207] width 113 height 21
click at [194, 202] on input "text" at bounding box center [205, 207] width 113 height 21
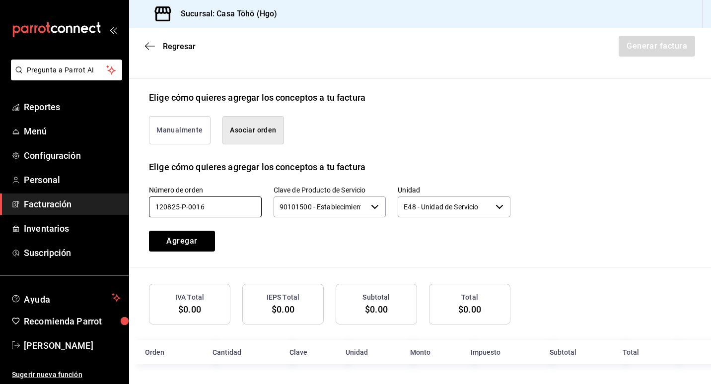
type input "120825-P-0016"
click at [187, 244] on button "Agregar" at bounding box center [182, 241] width 66 height 21
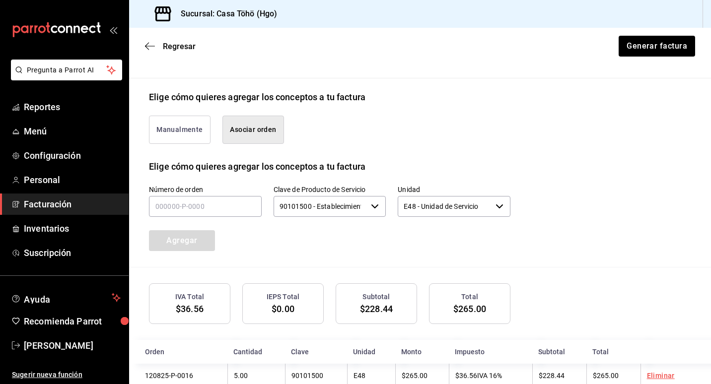
scroll to position [234, 0]
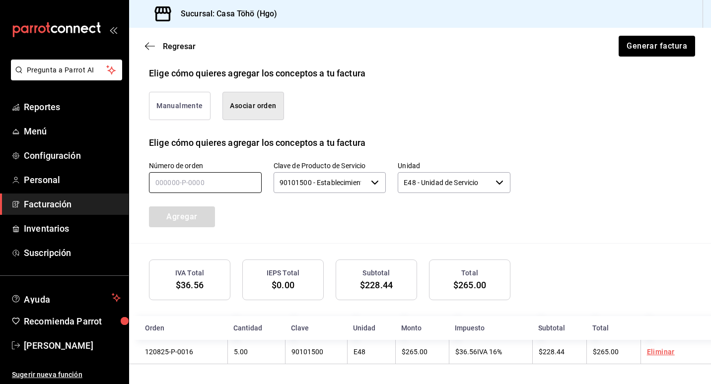
click at [202, 177] on input "text" at bounding box center [205, 182] width 113 height 21
type input "120825-P-0037"
click at [186, 222] on button "Agregar" at bounding box center [182, 217] width 66 height 21
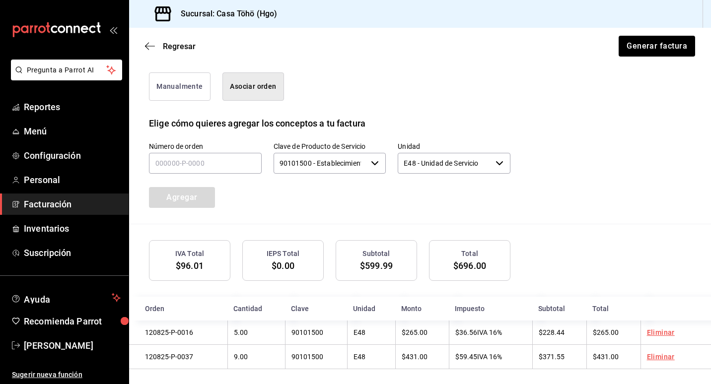
scroll to position [259, 0]
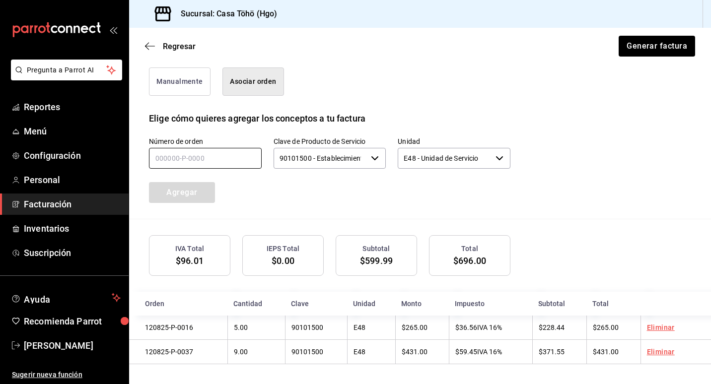
click at [216, 156] on input "text" at bounding box center [205, 158] width 113 height 21
type input "120825-P-0050"
click at [187, 193] on button "Agregar" at bounding box center [182, 192] width 66 height 21
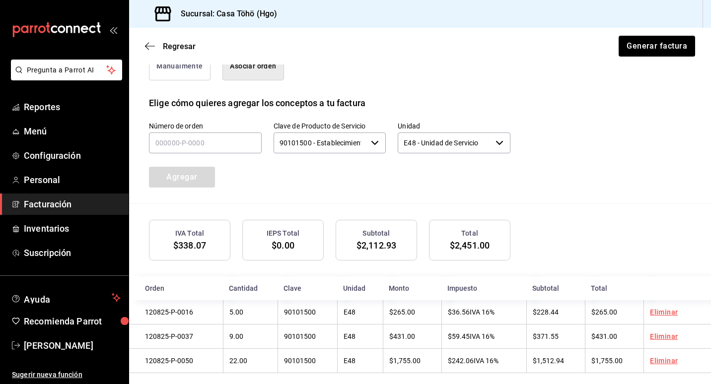
scroll to position [284, 0]
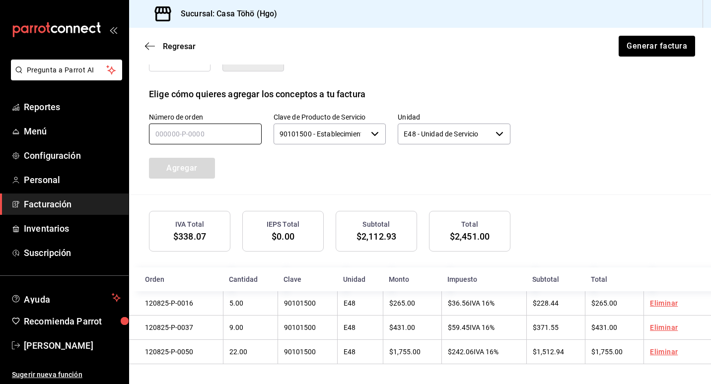
click at [215, 139] on input "text" at bounding box center [205, 134] width 113 height 21
type input "120825-P-0047"
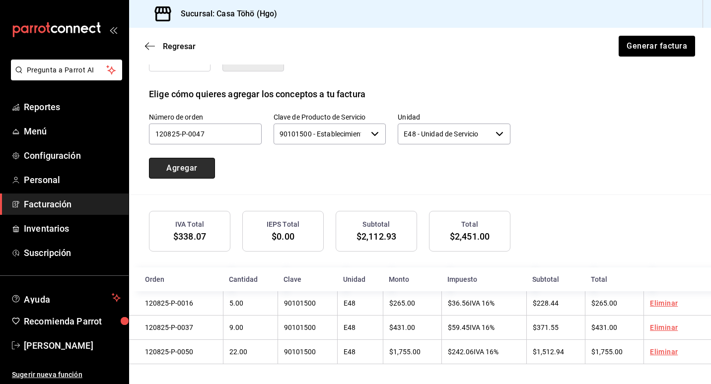
click at [205, 160] on button "Agregar" at bounding box center [182, 168] width 66 height 21
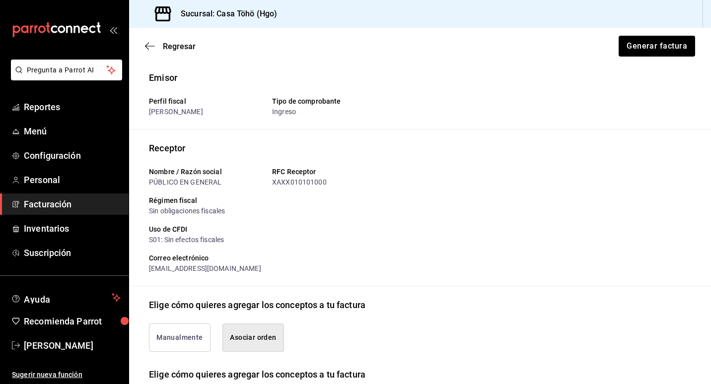
scroll to position [0, 0]
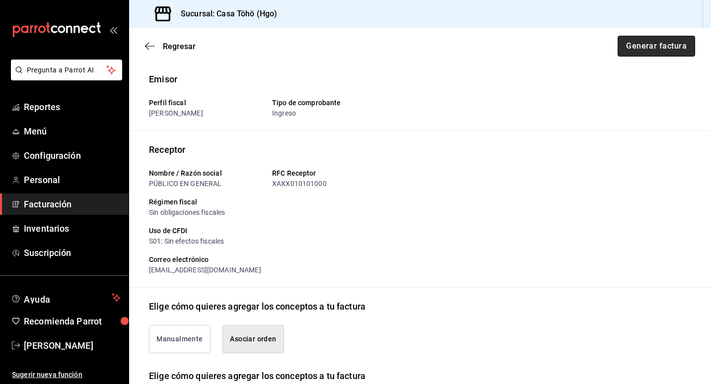
click at [647, 45] on button "Generar factura" at bounding box center [656, 46] width 77 height 21
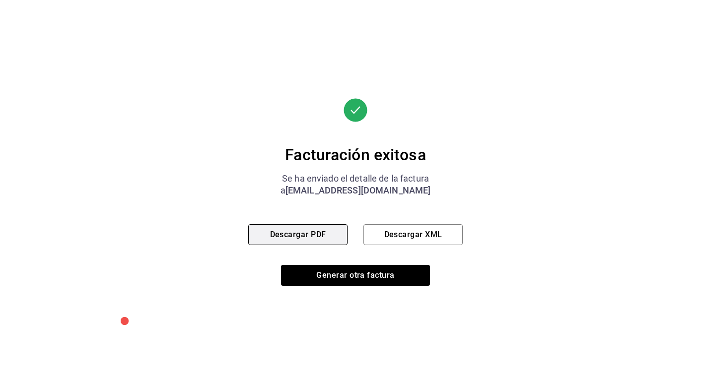
click at [290, 237] on button "Descargar PDF" at bounding box center [297, 234] width 99 height 21
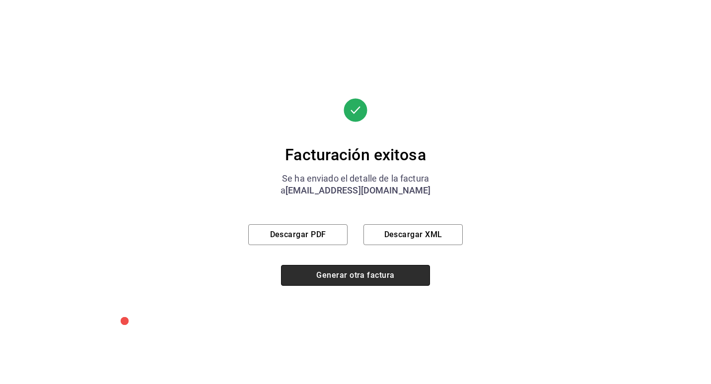
click at [384, 277] on button "Generar otra factura" at bounding box center [355, 275] width 149 height 21
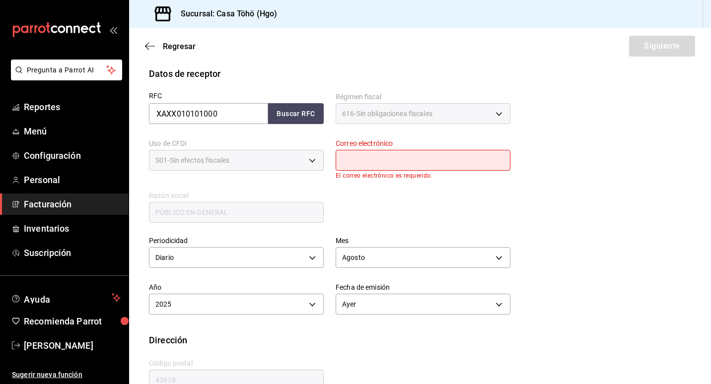
scroll to position [193, 0]
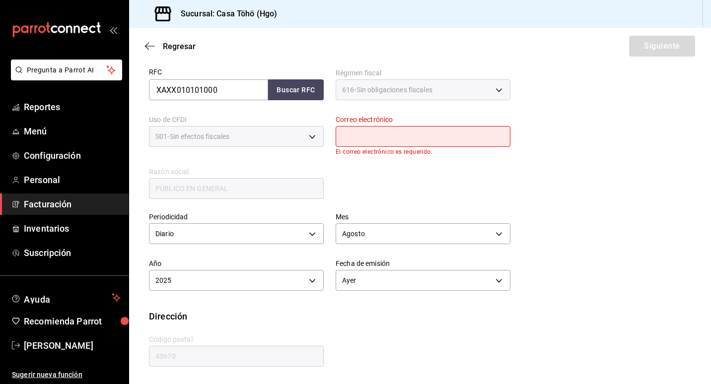
click at [48, 207] on span "Facturación" at bounding box center [72, 204] width 97 height 13
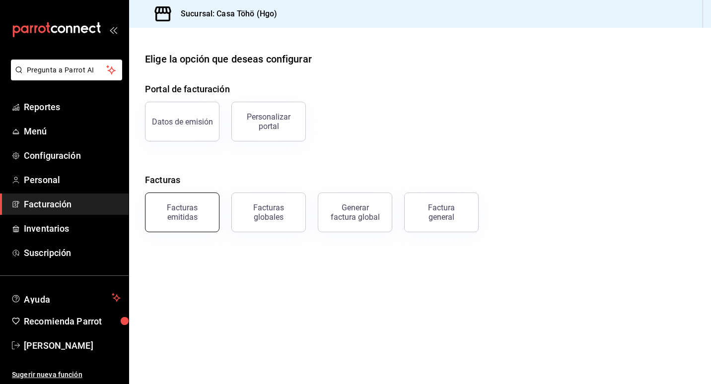
click at [187, 223] on button "Facturas emitidas" at bounding box center [182, 213] width 74 height 40
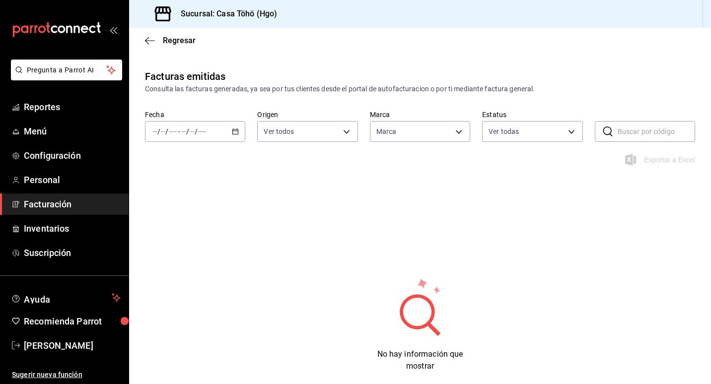
type input "3863094e-80de-4485-9a79-27000a153f73"
click at [235, 135] on \(Stroke\) "button" at bounding box center [235, 131] width 6 height 5
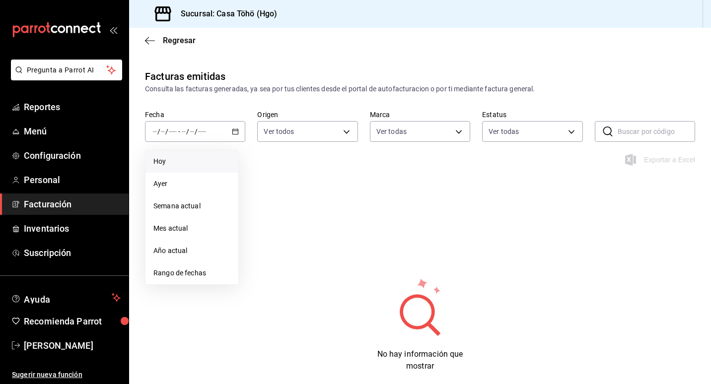
click at [188, 170] on li "Hoy" at bounding box center [192, 161] width 93 height 22
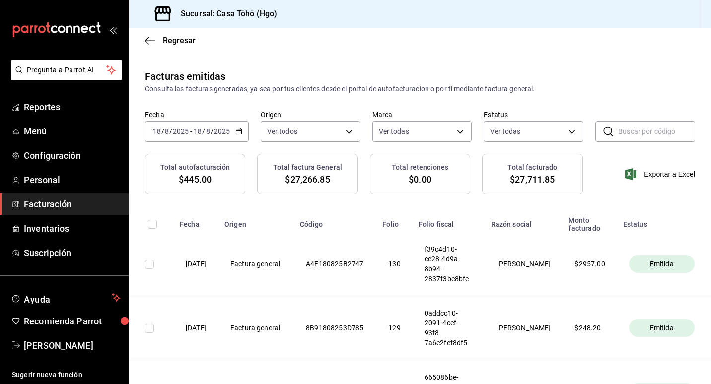
click at [618, 132] on input "text" at bounding box center [656, 132] width 77 height 20
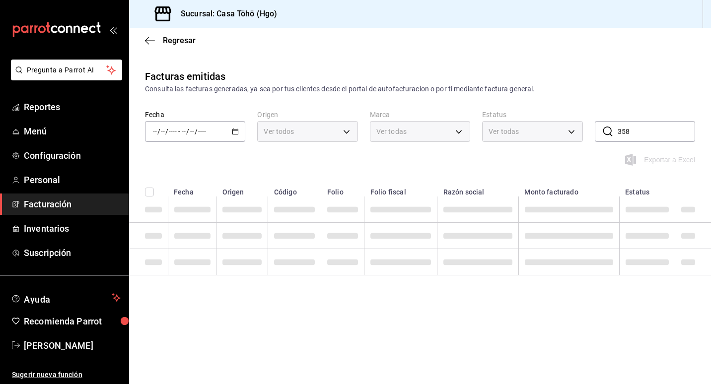
type input "358."
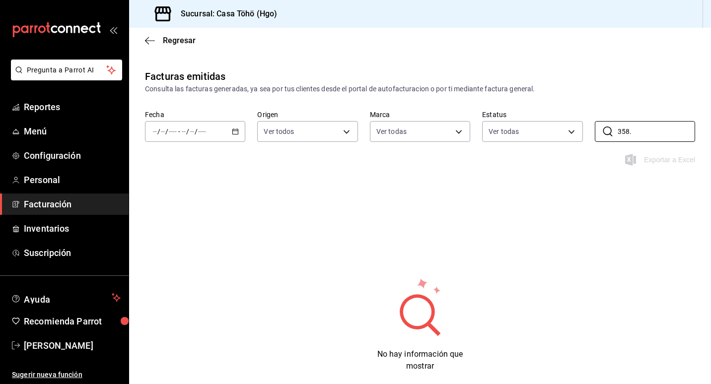
drag, startPoint x: 632, startPoint y: 138, endPoint x: 586, endPoint y: 134, distance: 45.8
click at [586, 134] on div "Fecha / / - / / Origen Ver todos ORDER_INVOICE,GENERAL_INVOICE Marca Ver todas …" at bounding box center [420, 132] width 582 height 44
click at [66, 206] on span "Facturación" at bounding box center [72, 204] width 97 height 13
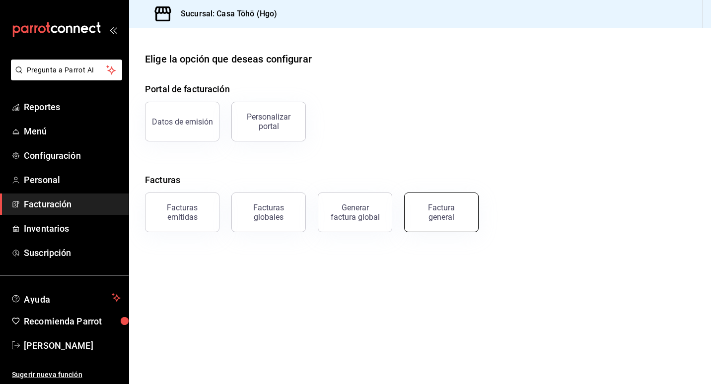
click at [432, 224] on button "Factura general" at bounding box center [441, 213] width 74 height 40
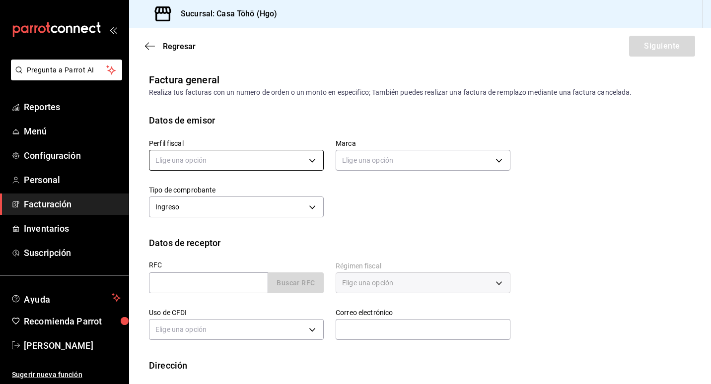
click at [240, 165] on body "Pregunta a Parrot AI Reportes Menú Configuración Personal Facturación Inventari…" at bounding box center [355, 192] width 711 height 384
click at [218, 214] on li "SONIA HILDA ALVA GONZALEZ" at bounding box center [234, 211] width 171 height 18
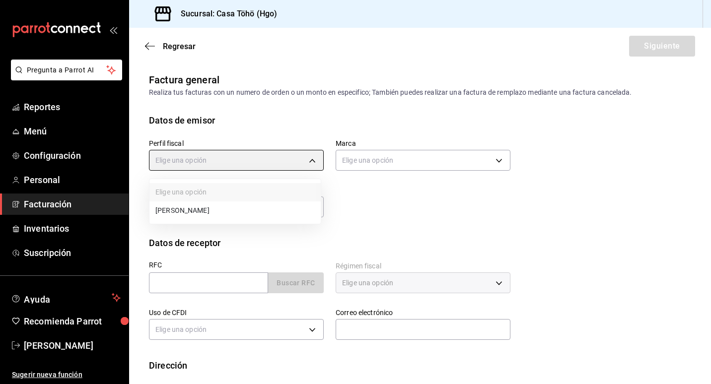
type input "3714fea9-f59b-4145-9474-cc315d4ea63f"
type input "3863094e-80de-4485-9a79-27000a153f73"
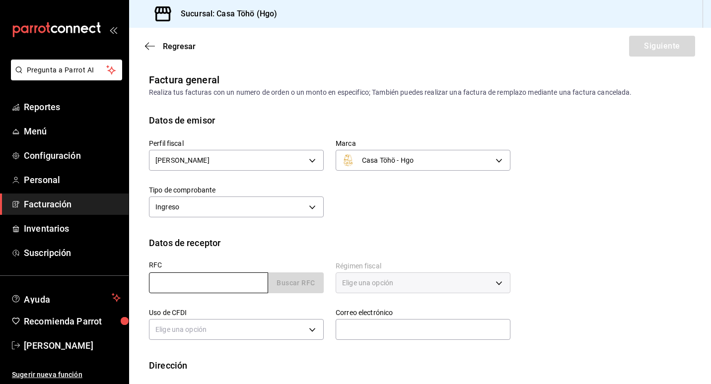
click at [220, 284] on input "text" at bounding box center [208, 283] width 119 height 21
type input "XAXX010101000"
type input "administrador@correo.com"
type input "43670"
type input "616"
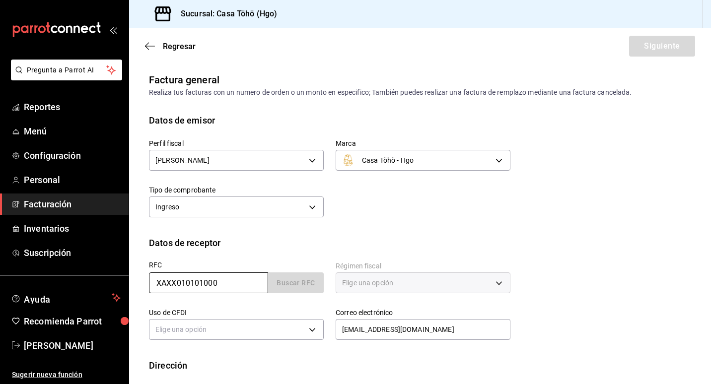
type input "S01"
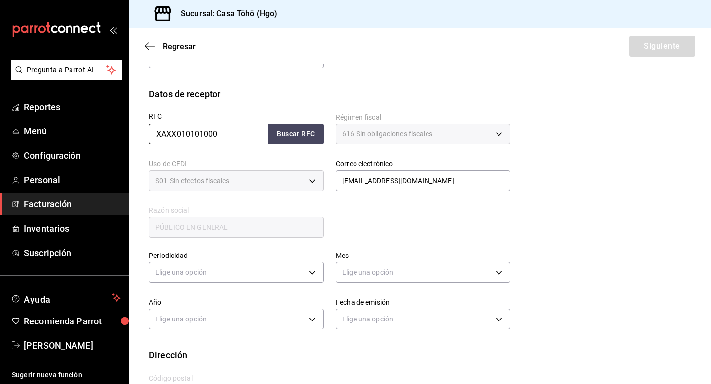
scroll to position [188, 0]
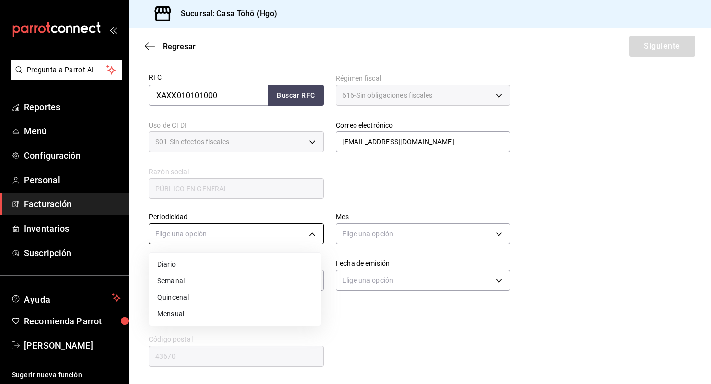
click at [220, 231] on body "Pregunta a Parrot AI Reportes Menú Configuración Personal Facturación Inventari…" at bounding box center [355, 192] width 711 height 384
click at [206, 269] on li "Diario" at bounding box center [234, 265] width 171 height 16
type input "DAILY"
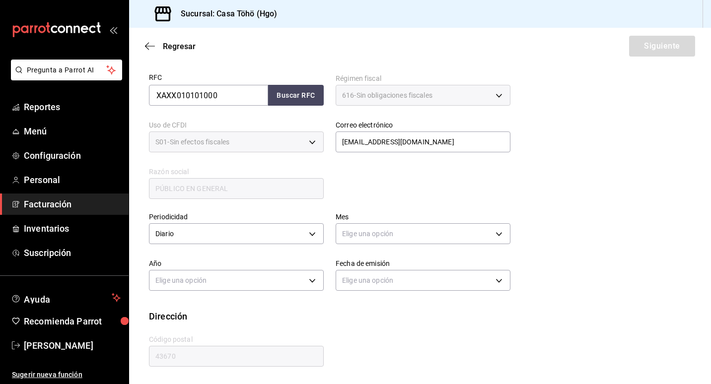
click at [391, 245] on div "Elige una opción" at bounding box center [423, 233] width 175 height 26
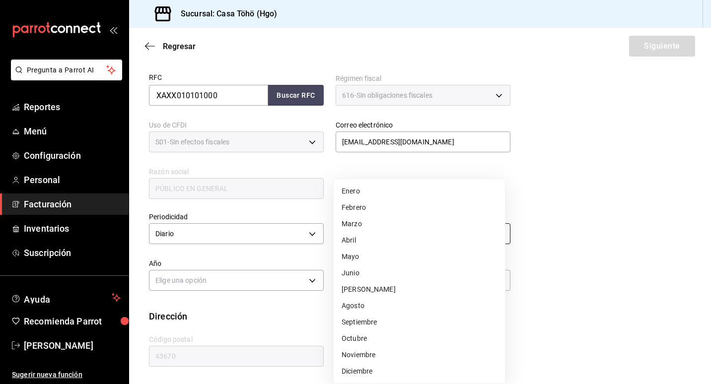
click at [391, 240] on body "Pregunta a Parrot AI Reportes Menú Configuración Personal Facturación Inventari…" at bounding box center [355, 192] width 711 height 384
click at [372, 302] on li "Agosto" at bounding box center [419, 306] width 171 height 16
type input "8"
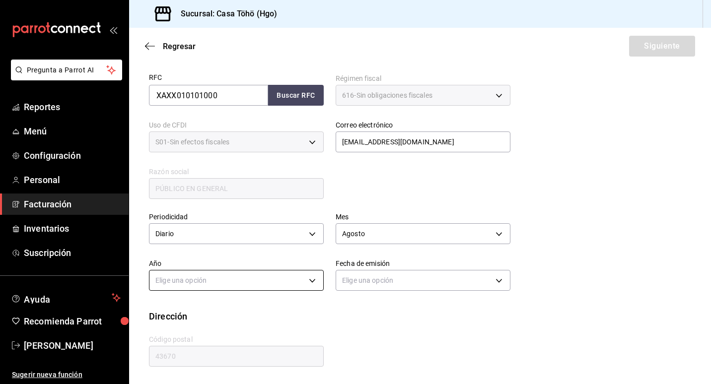
click at [307, 286] on body "Pregunta a Parrot AI Reportes Menú Configuración Personal Facturación Inventari…" at bounding box center [355, 192] width 711 height 384
click at [263, 306] on li "2025" at bounding box center [234, 311] width 171 height 16
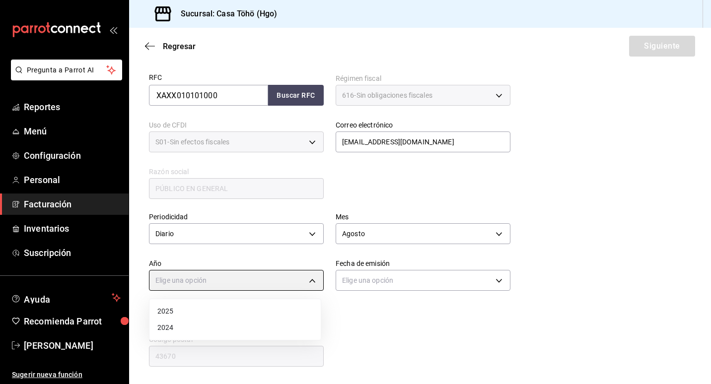
type input "2025"
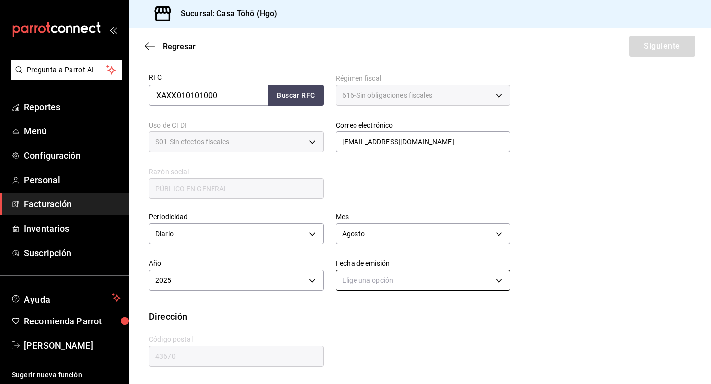
click at [370, 282] on body "Pregunta a Parrot AI Reportes Menú Configuración Personal Facturación Inventari…" at bounding box center [355, 192] width 711 height 384
click at [364, 329] on li "Ayer" at bounding box center [419, 328] width 171 height 16
type input "YESTERDAY"
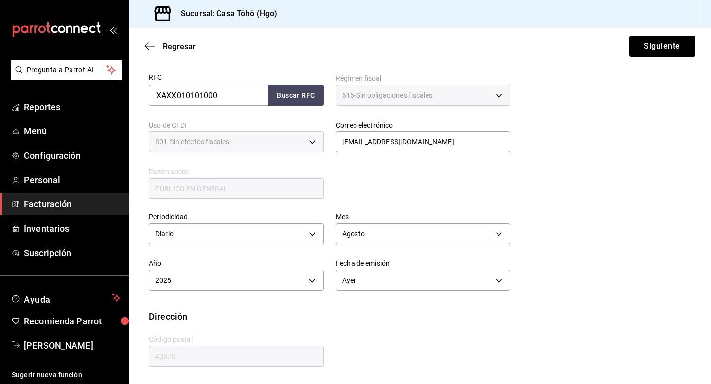
click at [339, 313] on div "Dirección" at bounding box center [420, 316] width 542 height 13
drag, startPoint x: 703, startPoint y: 254, endPoint x: 702, endPoint y: 206, distance: 48.7
click at [702, 206] on div "Periodicidad Diario DAILY Mes Agosto 8 Año 2025 2025 Fecha de emisión Ayer YEST…" at bounding box center [420, 255] width 582 height 109
drag, startPoint x: 702, startPoint y: 206, endPoint x: 630, endPoint y: 44, distance: 176.5
click at [630, 44] on button "Siguiente" at bounding box center [662, 46] width 66 height 21
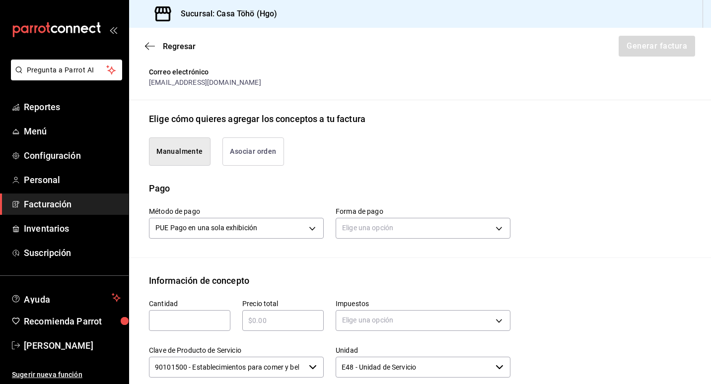
click at [187, 154] on button "Manualmente" at bounding box center [180, 152] width 62 height 28
click at [362, 232] on body "Pregunta a Parrot AI Reportes Menú Configuración Personal Facturación Inventari…" at bounding box center [355, 192] width 711 height 384
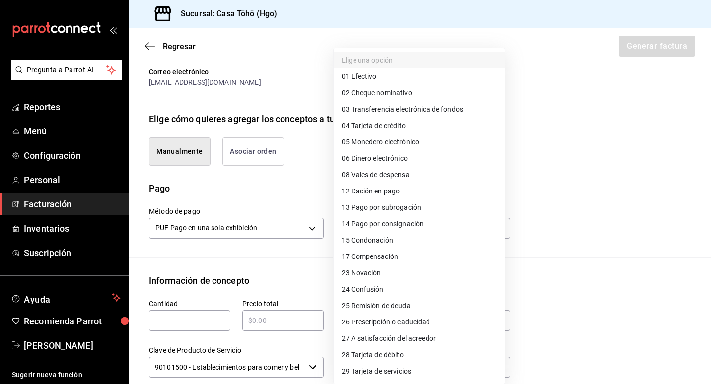
click at [389, 127] on span "04 Tarjeta de crédito" at bounding box center [374, 126] width 64 height 10
type input "04"
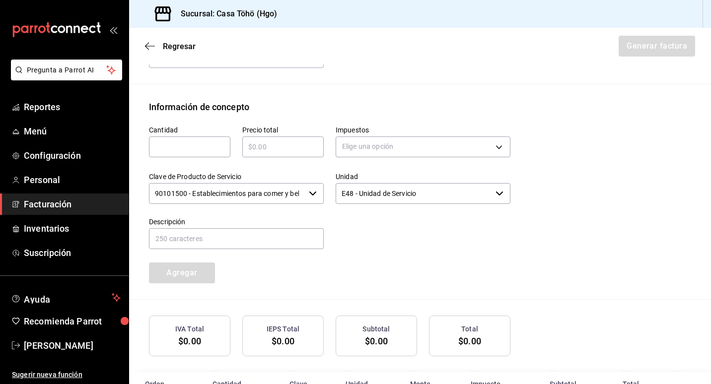
scroll to position [438, 0]
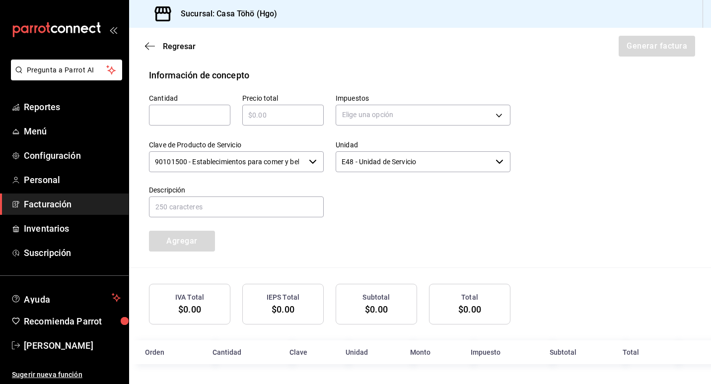
click at [189, 119] on input "text" at bounding box center [189, 115] width 81 height 12
type input "1"
click at [268, 124] on div "​" at bounding box center [282, 115] width 81 height 21
type input "$358.35"
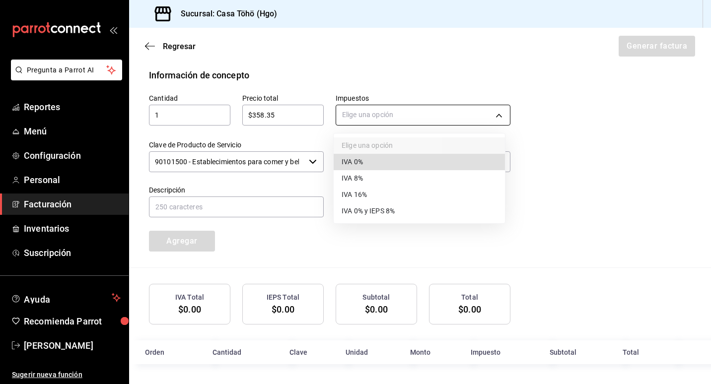
click at [352, 123] on body "Pregunta a Parrot AI Reportes Menú Configuración Personal Facturación Inventari…" at bounding box center [355, 192] width 711 height 384
click at [358, 192] on span "IVA 16%" at bounding box center [354, 195] width 25 height 10
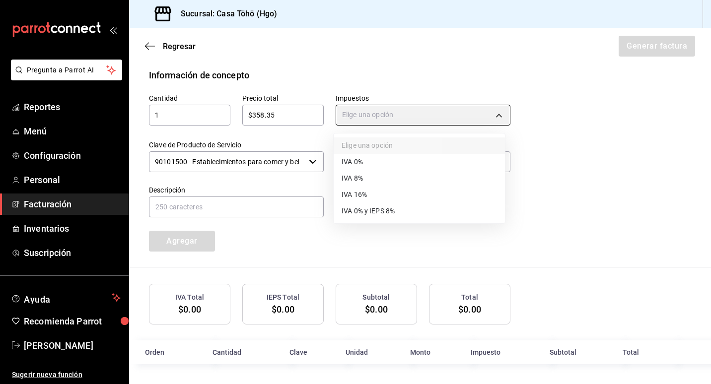
type input "IVA_16"
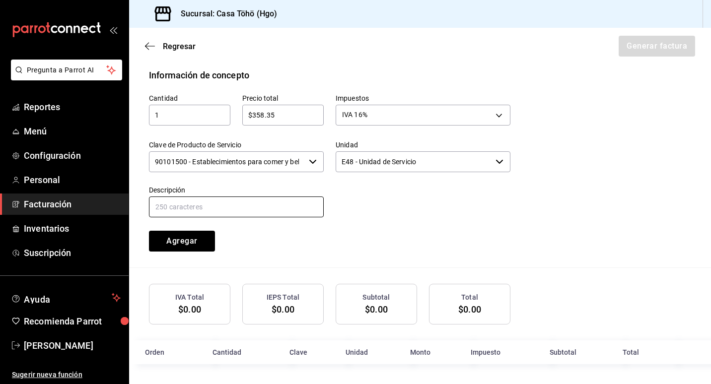
click at [276, 202] on input "text" at bounding box center [236, 207] width 175 height 21
drag, startPoint x: 208, startPoint y: 207, endPoint x: 350, endPoint y: 208, distance: 142.0
click at [350, 208] on div "Cantidad 1 ​ Precio total $358.35 ​ Impuestos IVA 16% IVA_16 Clave de Producto …" at bounding box center [323, 167] width 373 height 170
click at [209, 205] on input "VENTA AL PUBLICO EN GENERAL DEL DIA 17 DE JULIO 2025 TARJETA DEBITO" at bounding box center [236, 207] width 175 height 21
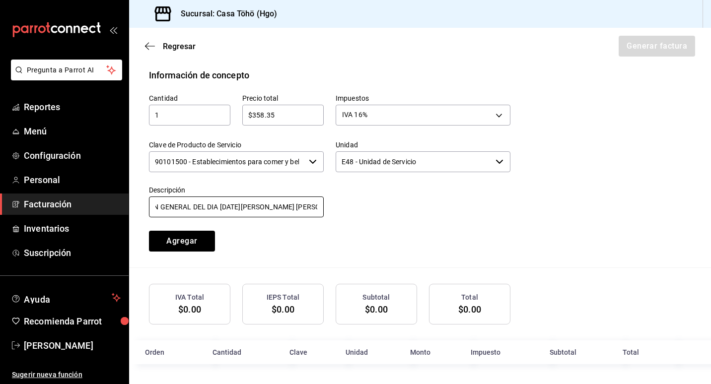
scroll to position [0, 97]
drag, startPoint x: 286, startPoint y: 207, endPoint x: 337, endPoint y: 207, distance: 50.7
click at [337, 207] on div "Cantidad 1 ​ Precio total $358.35 ​ Impuestos IVA 16% IVA_16 Clave de Producto …" at bounding box center [323, 167] width 373 height 170
click at [318, 209] on input "VENTA AL PUBLICO EN GENERAL DEL DIA 13 DE AGOSTO 2025 TARJETA DEBITO" at bounding box center [236, 207] width 175 height 21
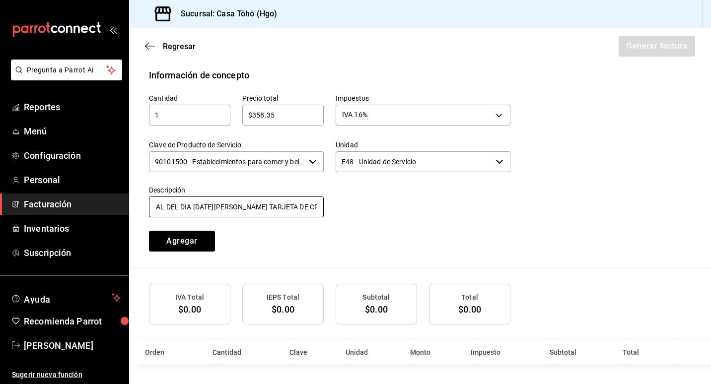
click at [317, 209] on input "VENTA AL PUBLICO EN GENERAL DEL DIA 13 DE AGOSTO 2025 TARJETA DE CREDITO" at bounding box center [236, 207] width 175 height 21
type input "VENTA AL PUBLICO EN GENERAL DEL DIA 13 DE AGOSTO 2025 TARJETA DE CREDITODITO"
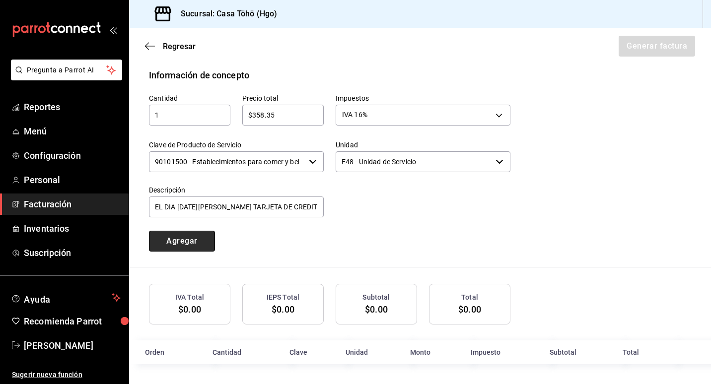
click at [196, 243] on button "Agregar" at bounding box center [182, 241] width 66 height 21
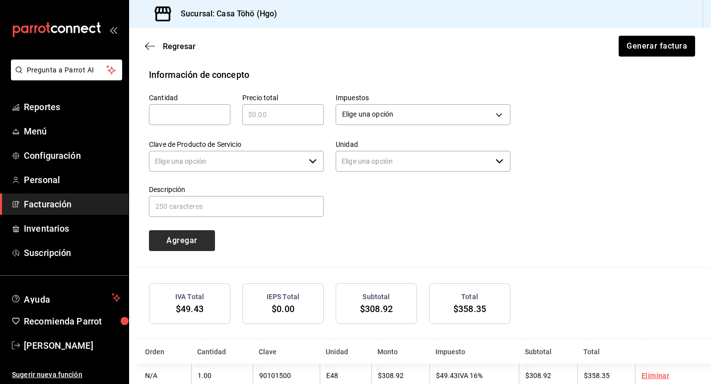
type input "90101500 - Establecimientos para comer y beber"
type input "E48 - Unidad de Servicio"
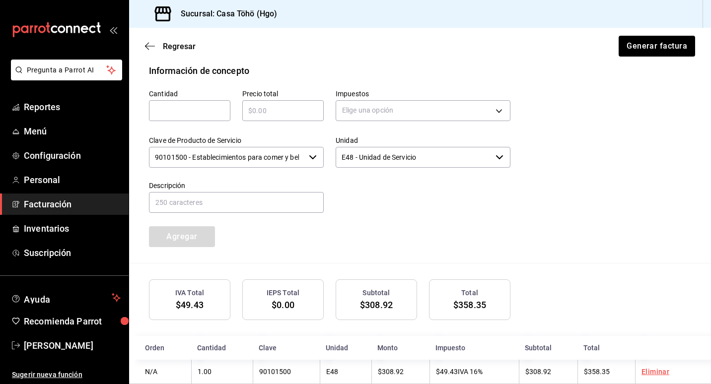
scroll to position [462, 0]
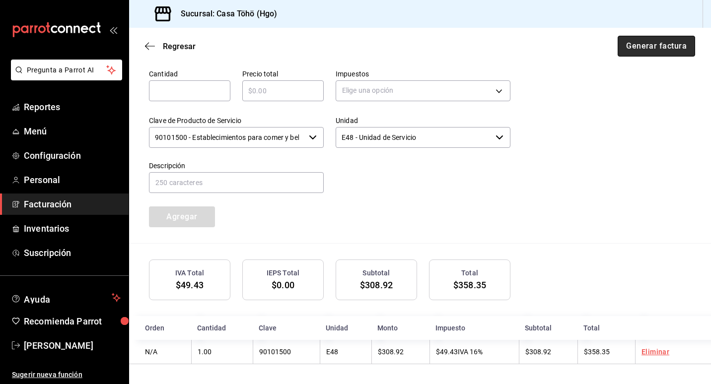
click at [642, 48] on button "Generar factura" at bounding box center [656, 46] width 77 height 21
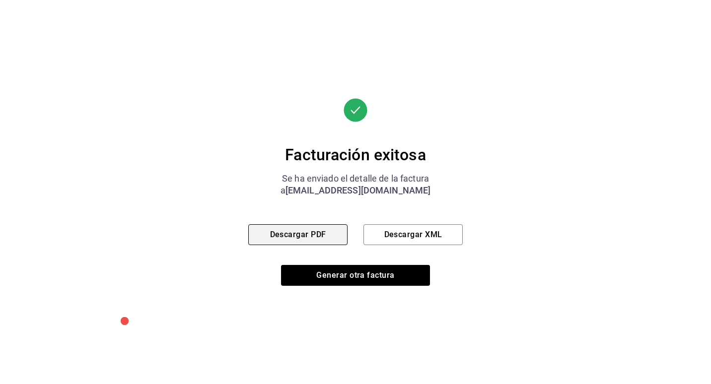
click at [315, 240] on button "Descargar PDF" at bounding box center [297, 234] width 99 height 21
